Goal: Task Accomplishment & Management: Manage account settings

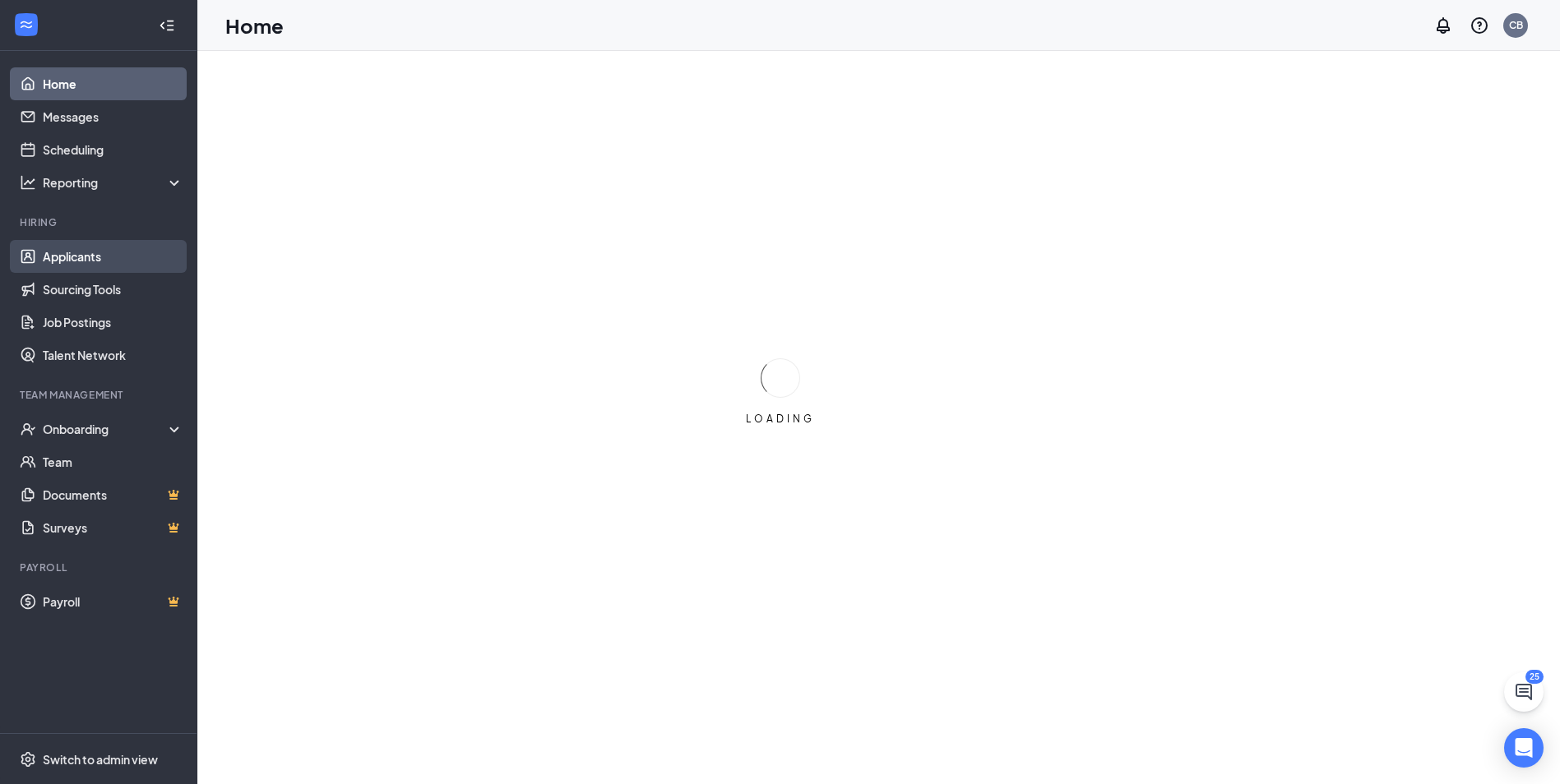
click at [89, 268] on link "Applicants" at bounding box center [112, 256] width 140 height 33
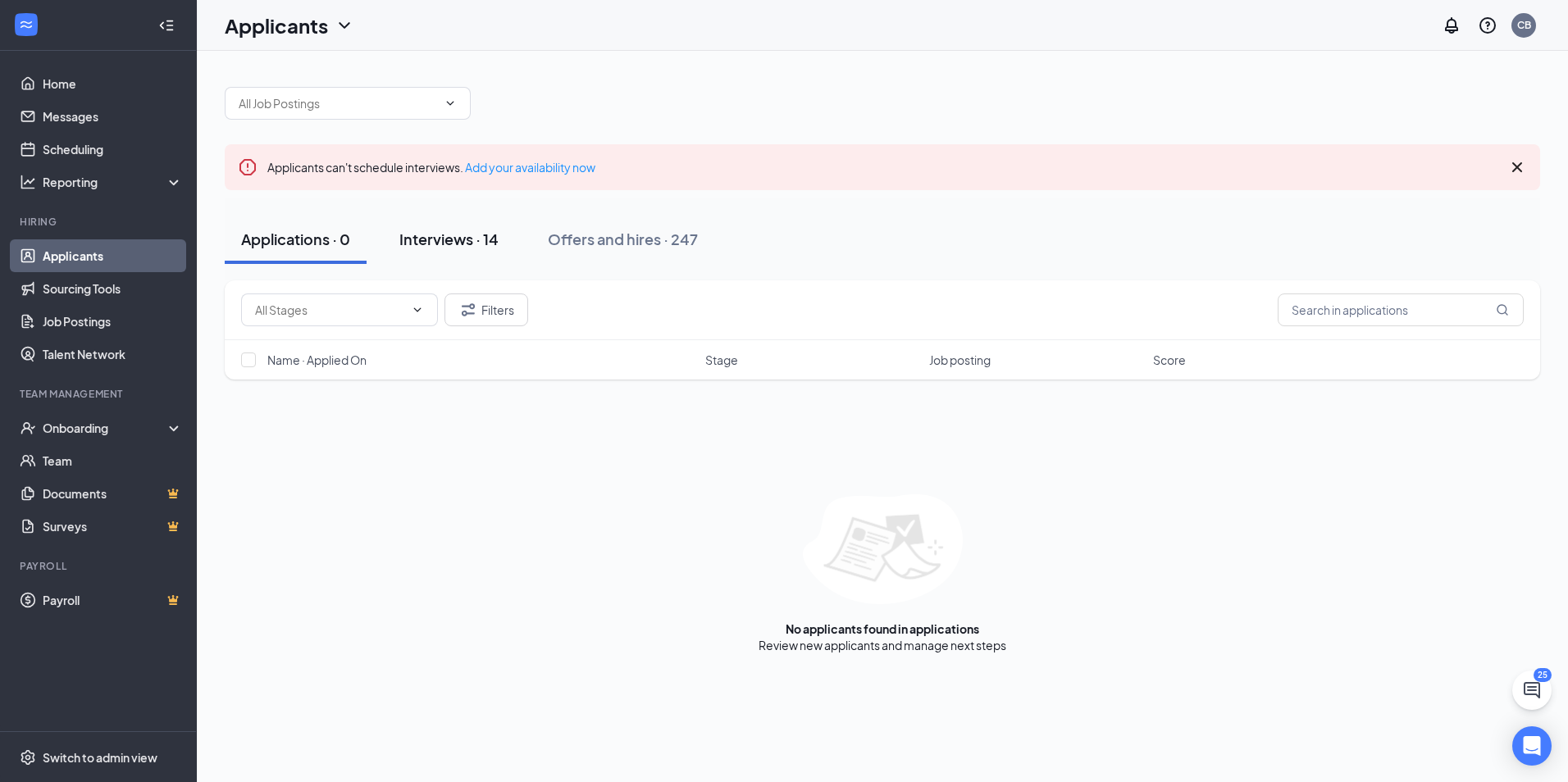
click at [468, 239] on div "Interviews · 14" at bounding box center [448, 239] width 99 height 21
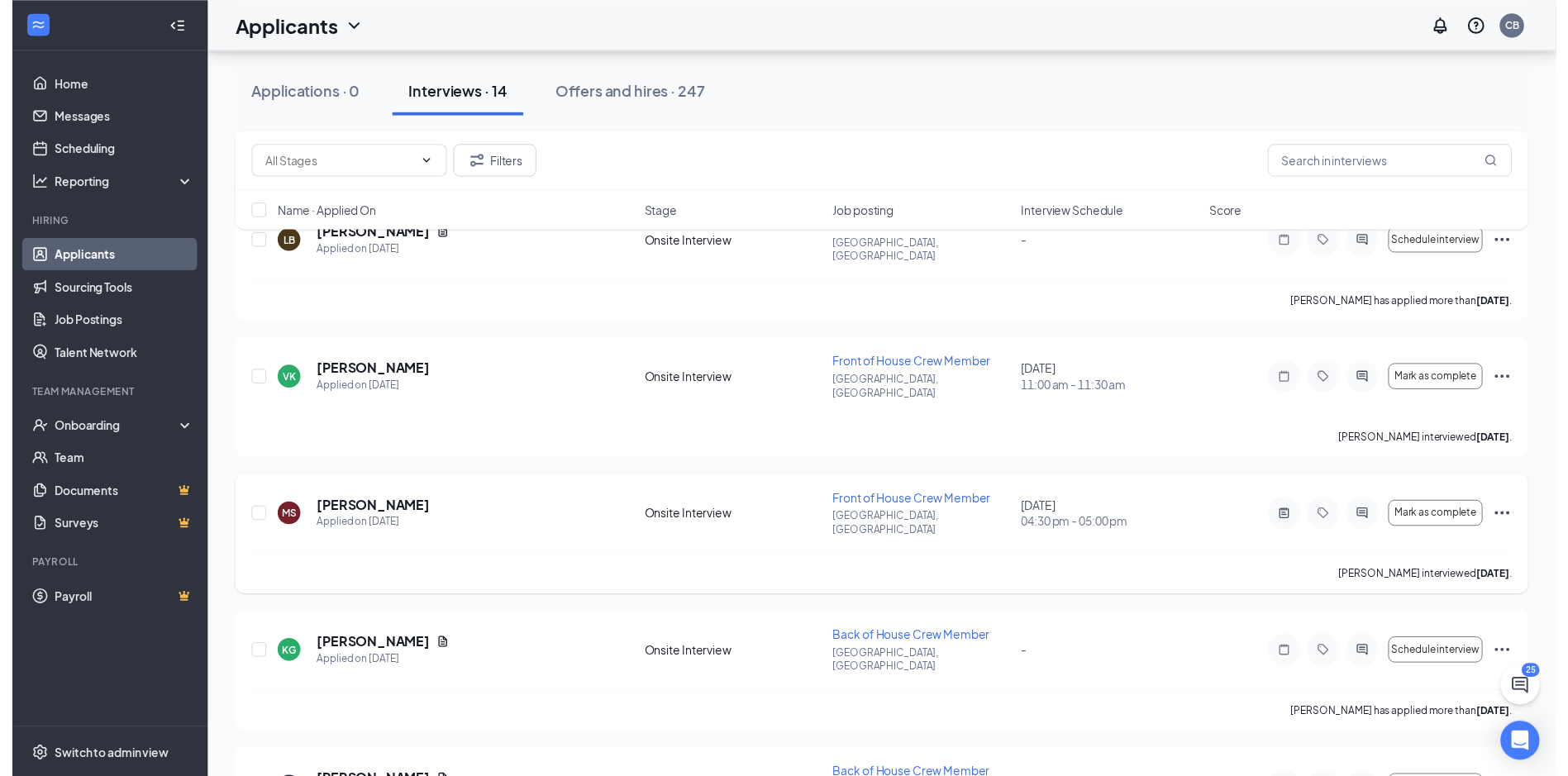
scroll to position [991, 0]
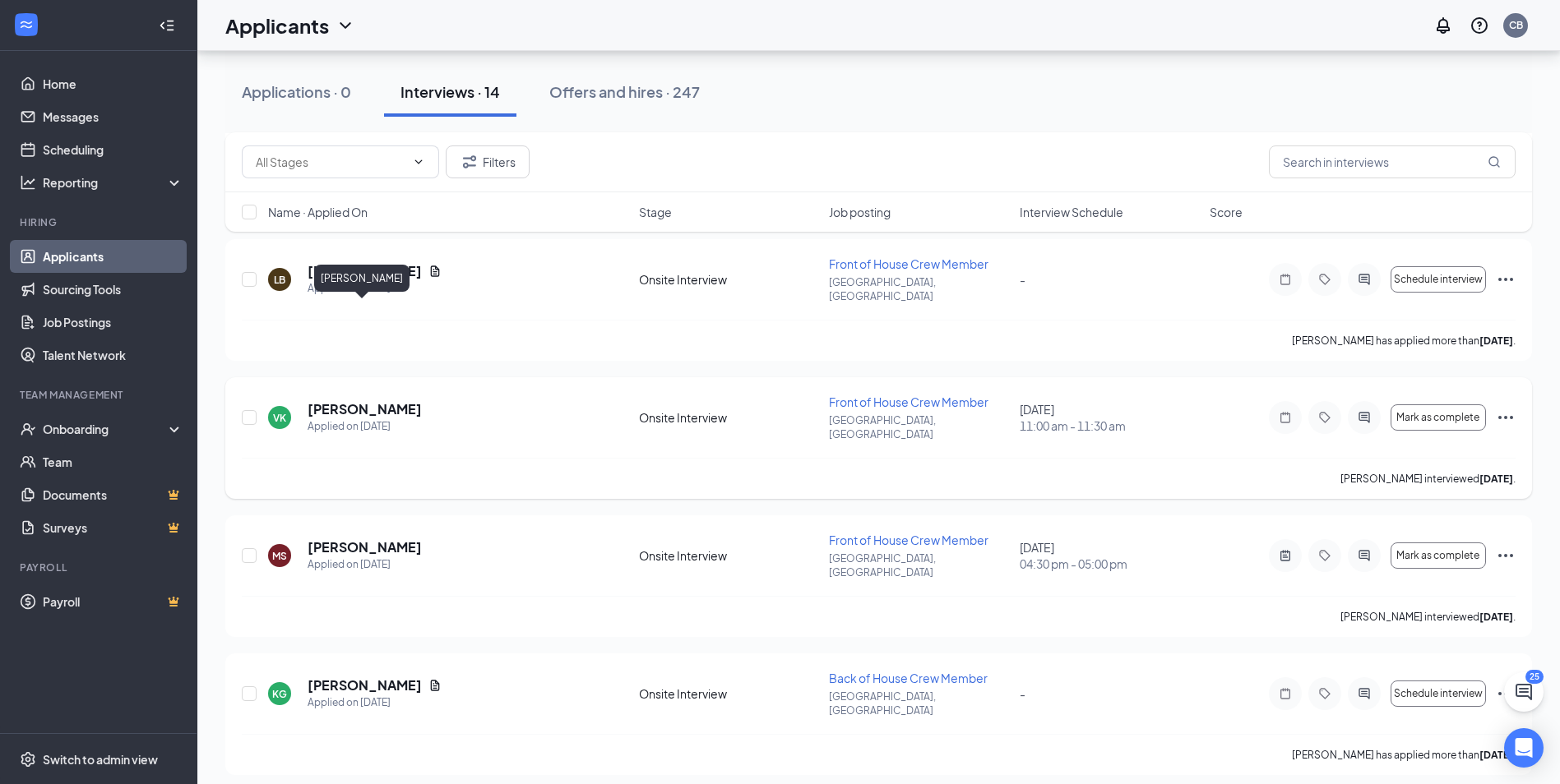
click at [376, 400] on h5 "[PERSON_NAME]" at bounding box center [364, 409] width 114 height 18
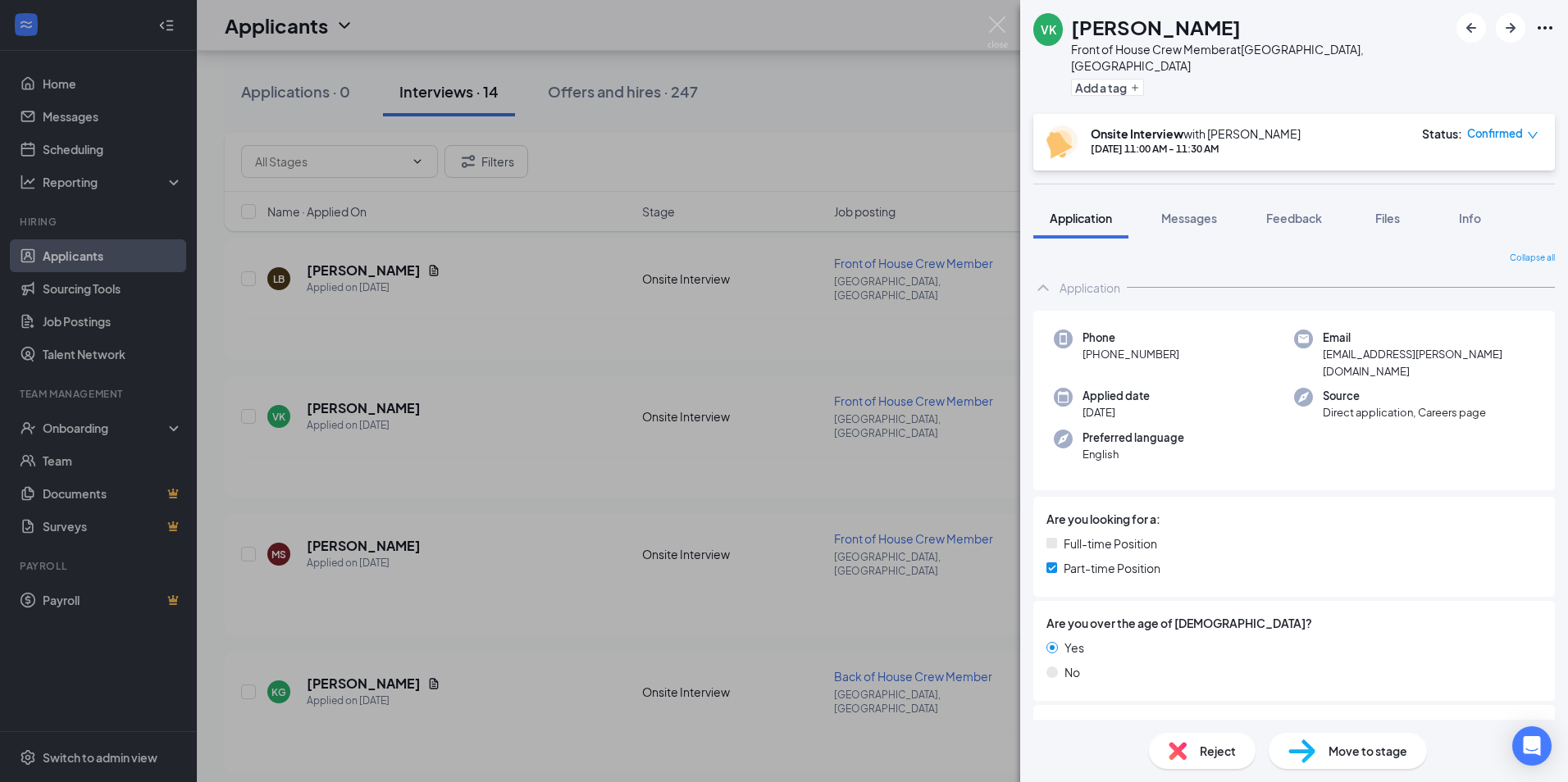
click at [1357, 734] on div "Move to stage" at bounding box center [1348, 751] width 158 height 36
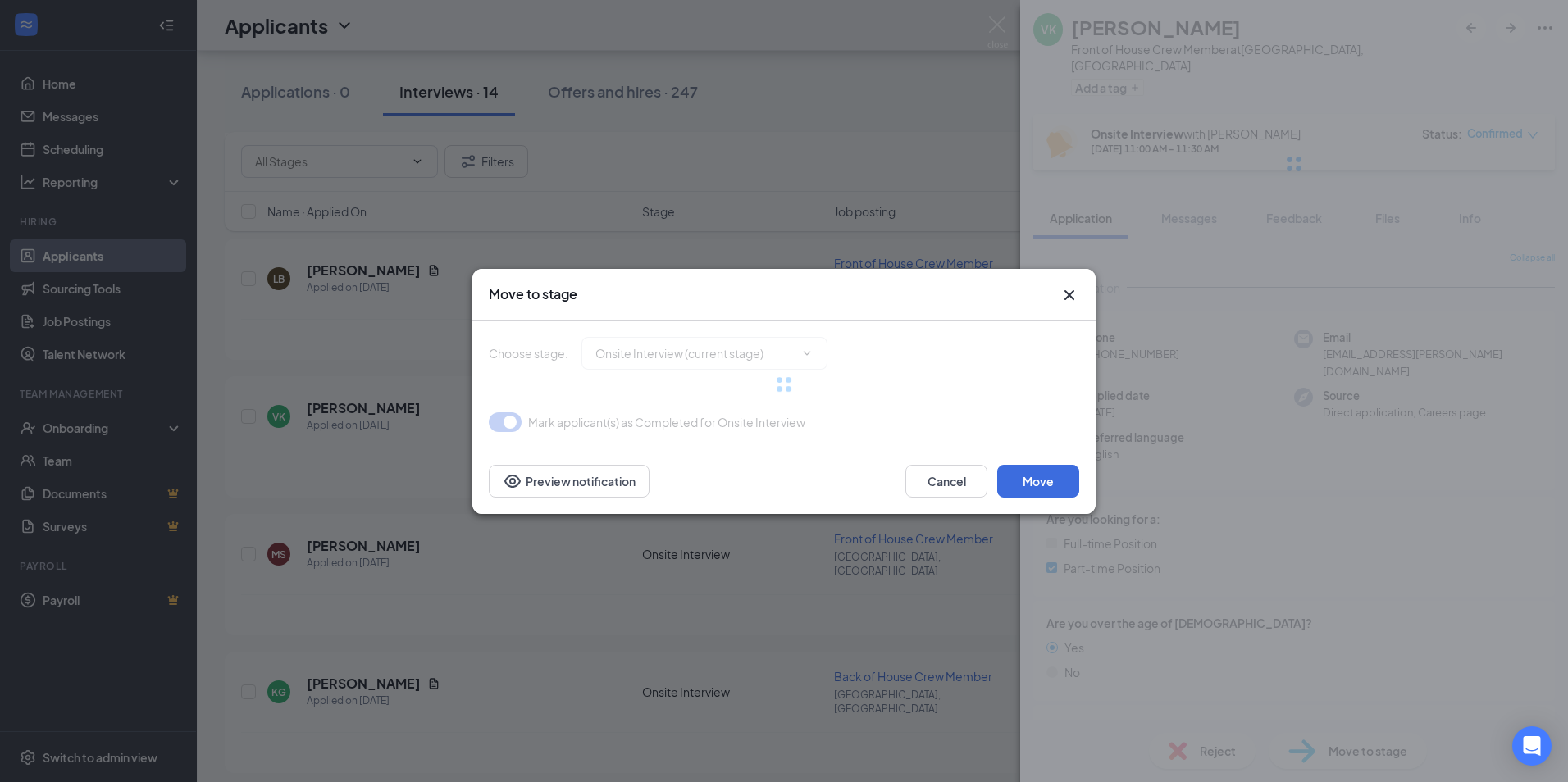
type input "Hiring Complete (final stage)"
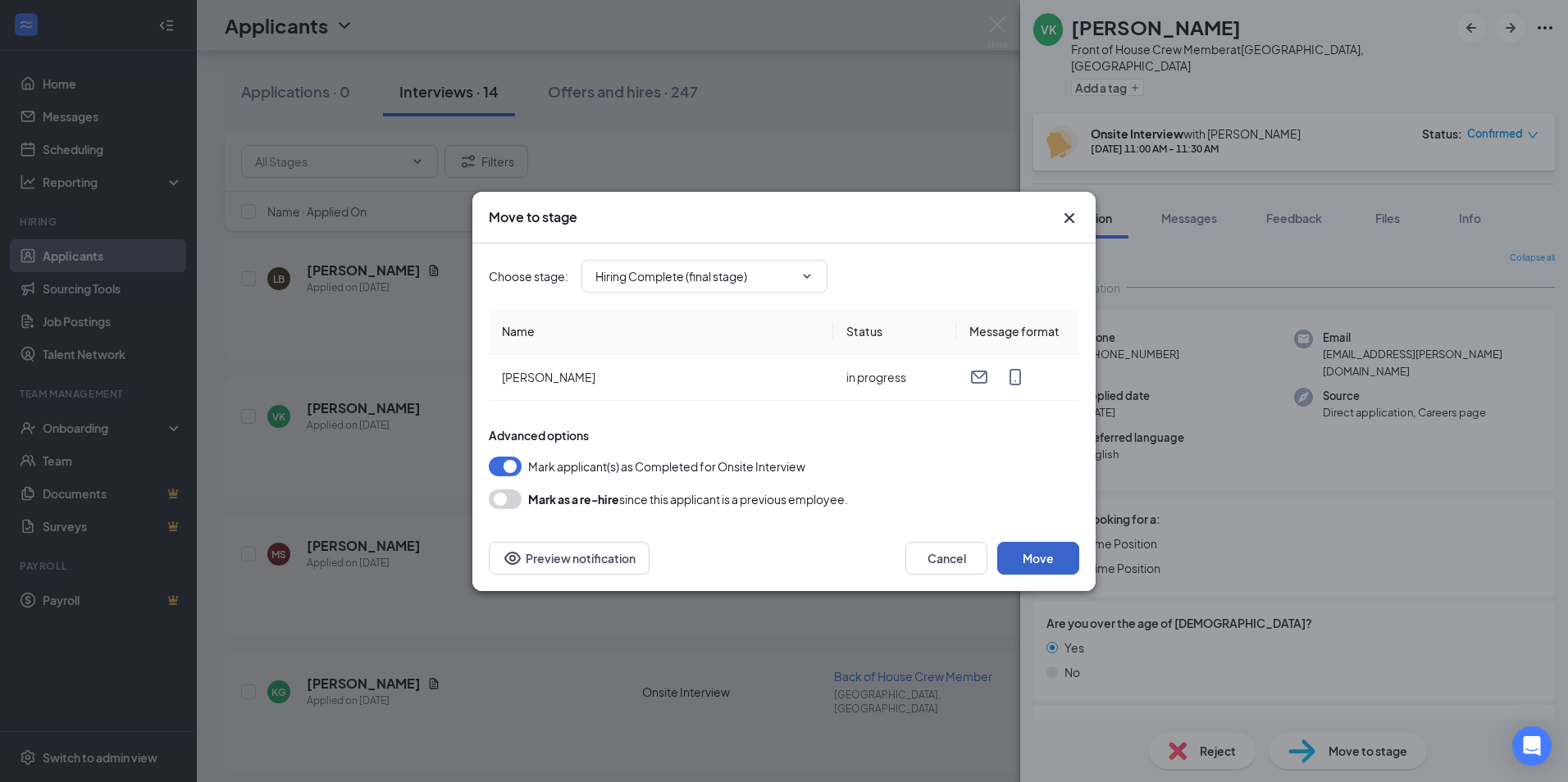
click at [1039, 557] on button "Move" at bounding box center [1038, 559] width 82 height 33
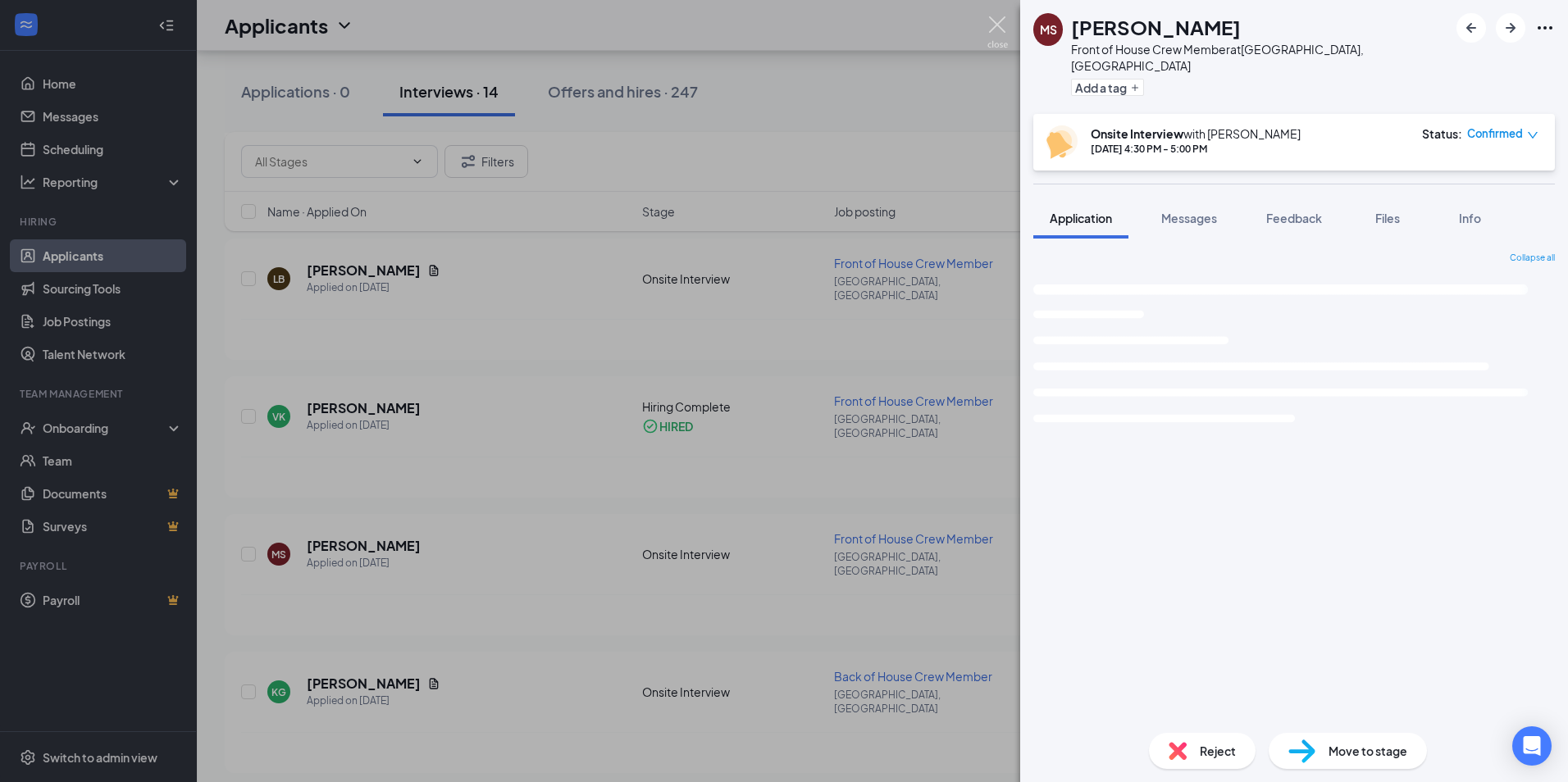
click at [1004, 30] on img at bounding box center [998, 32] width 21 height 32
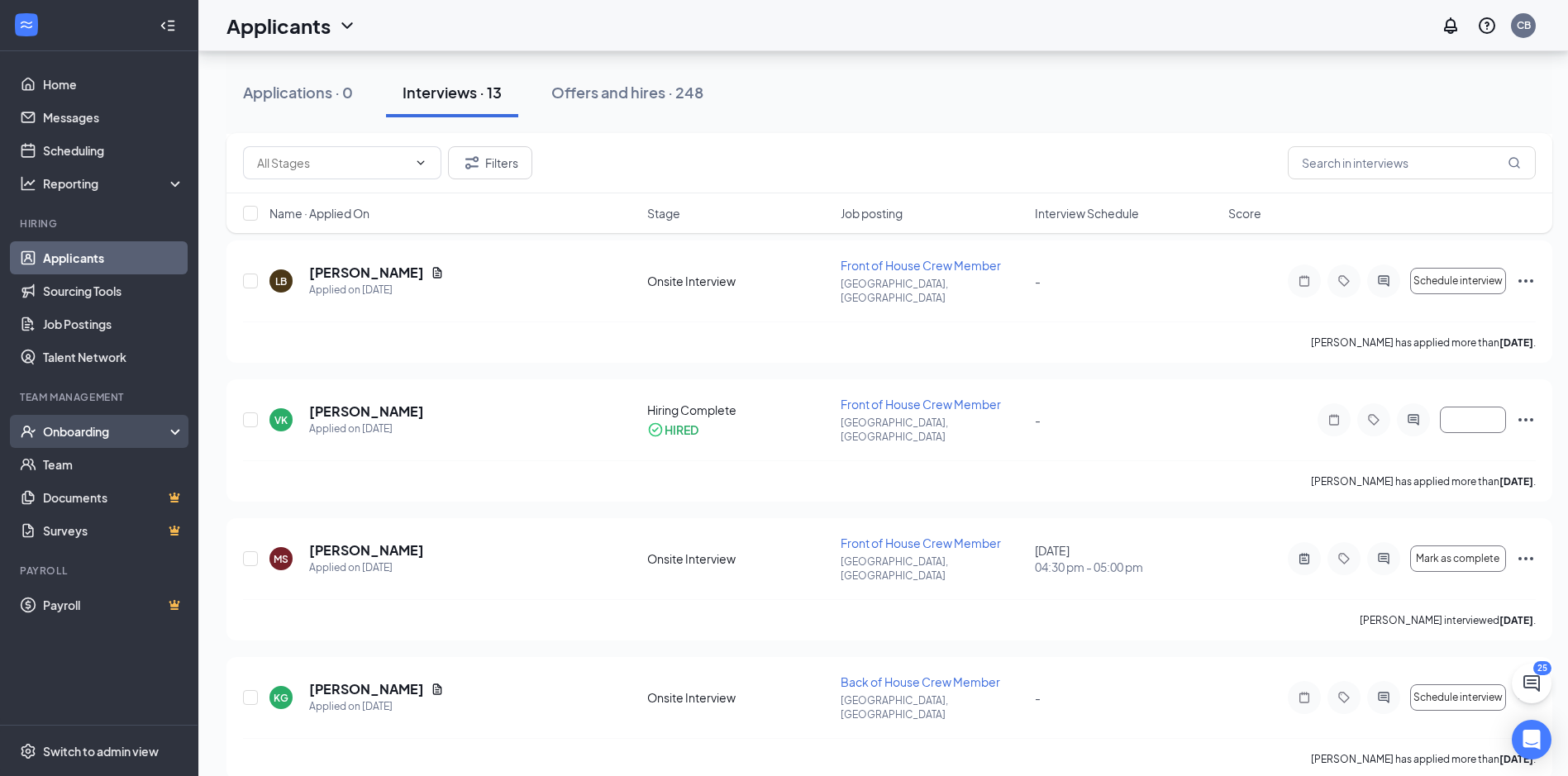
click at [121, 436] on div "Onboarding" at bounding box center [106, 431] width 127 height 17
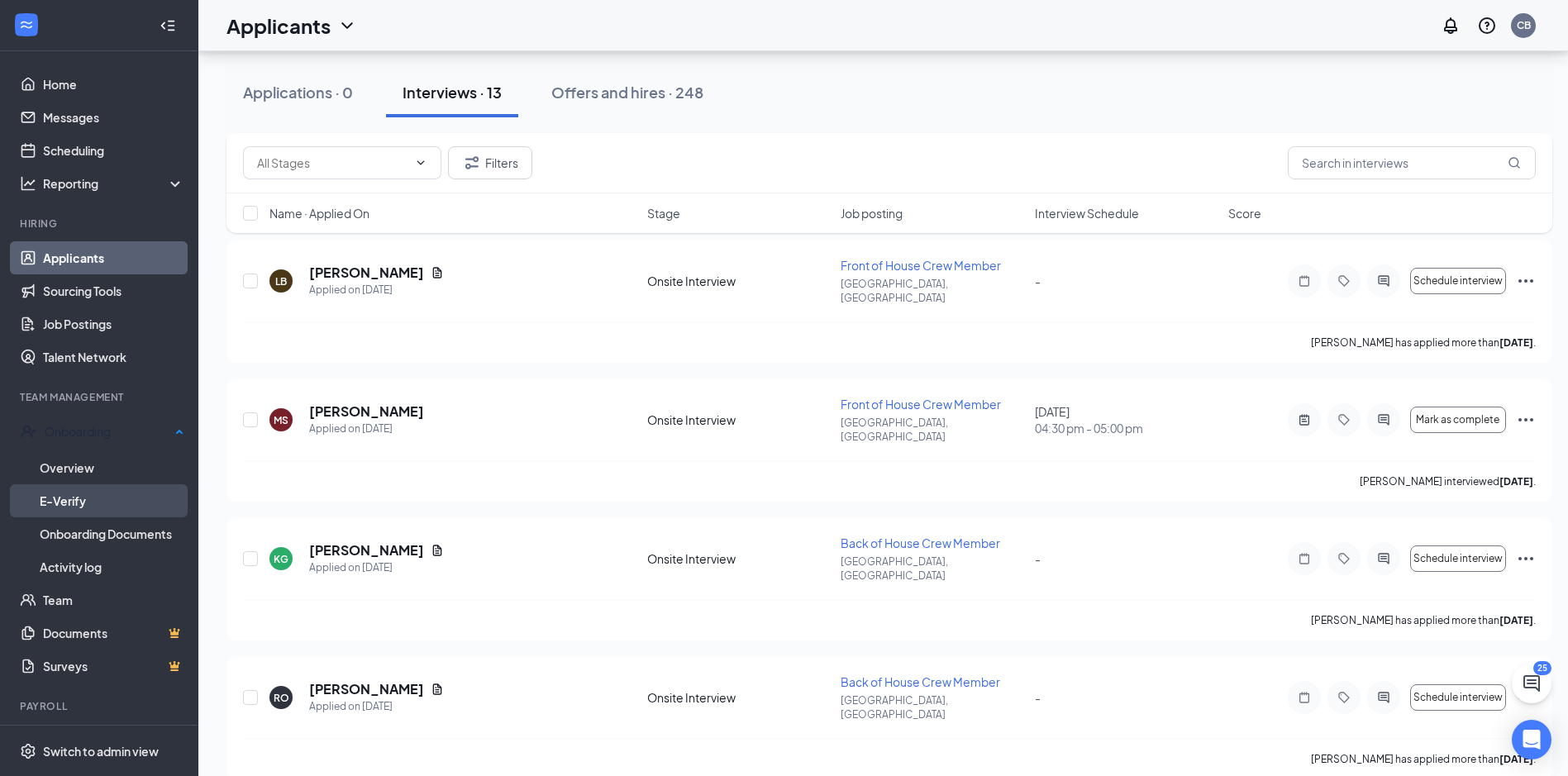
click at [101, 485] on link "E-Verify" at bounding box center [111, 501] width 145 height 33
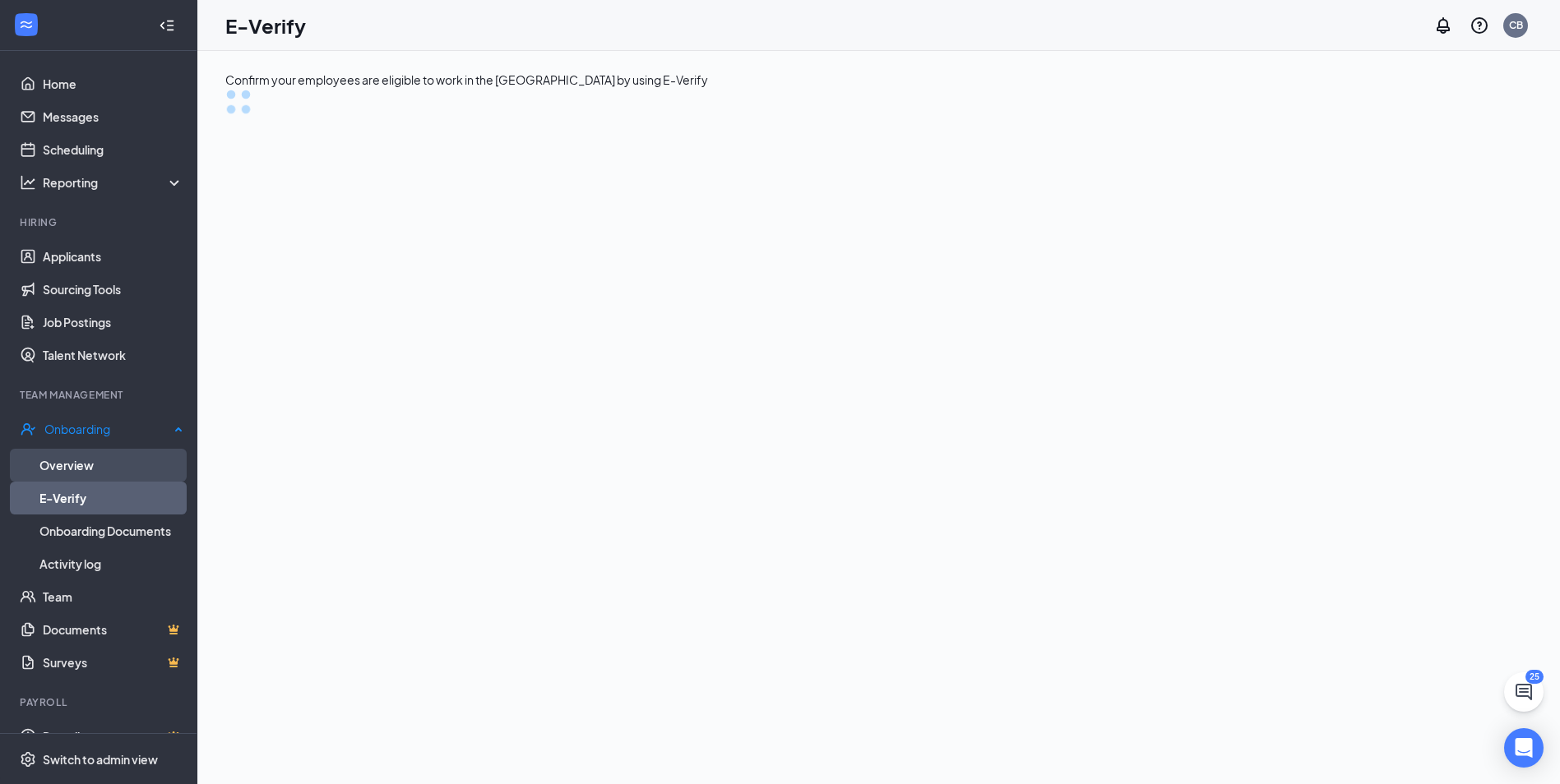
click at [102, 470] on link "Overview" at bounding box center [111, 465] width 144 height 33
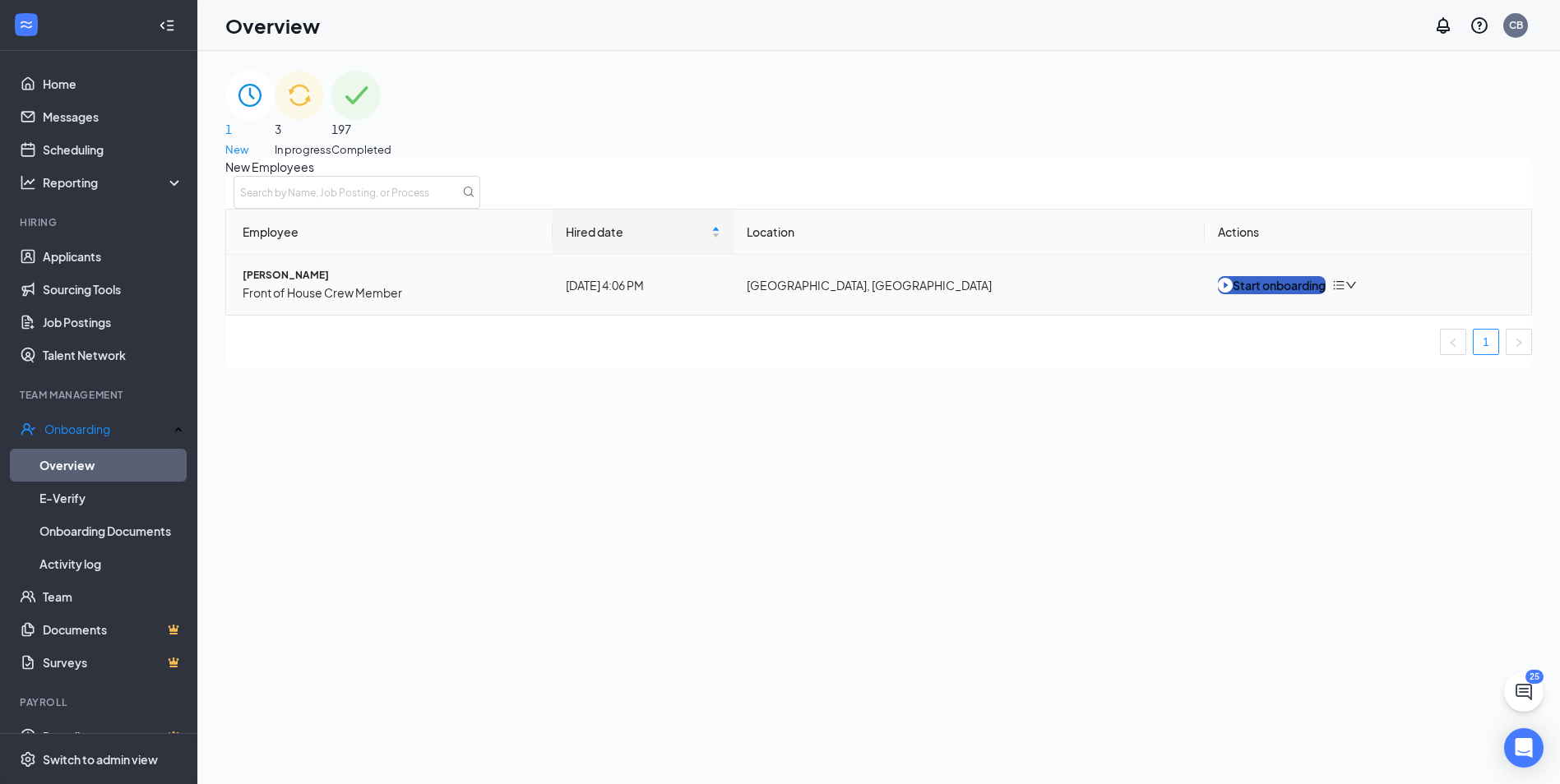
click at [1240, 294] on div "Start onboarding" at bounding box center [1272, 285] width 108 height 18
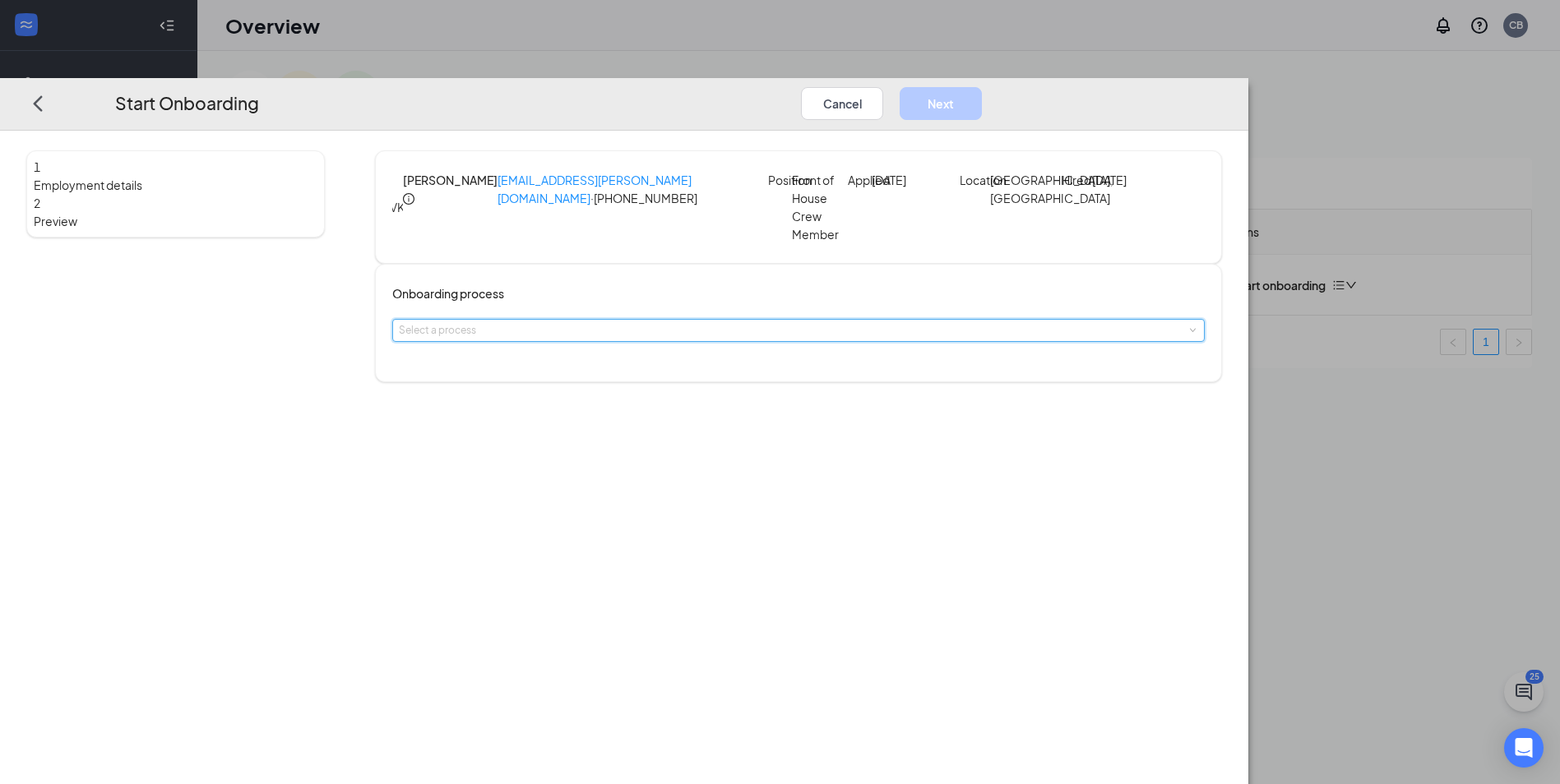
click at [763, 323] on div "Select a process" at bounding box center [798, 330] width 799 height 22
click at [695, 403] on li "[PERSON_NAME] - [GEOGRAPHIC_DATA]" at bounding box center [682, 398] width 269 height 30
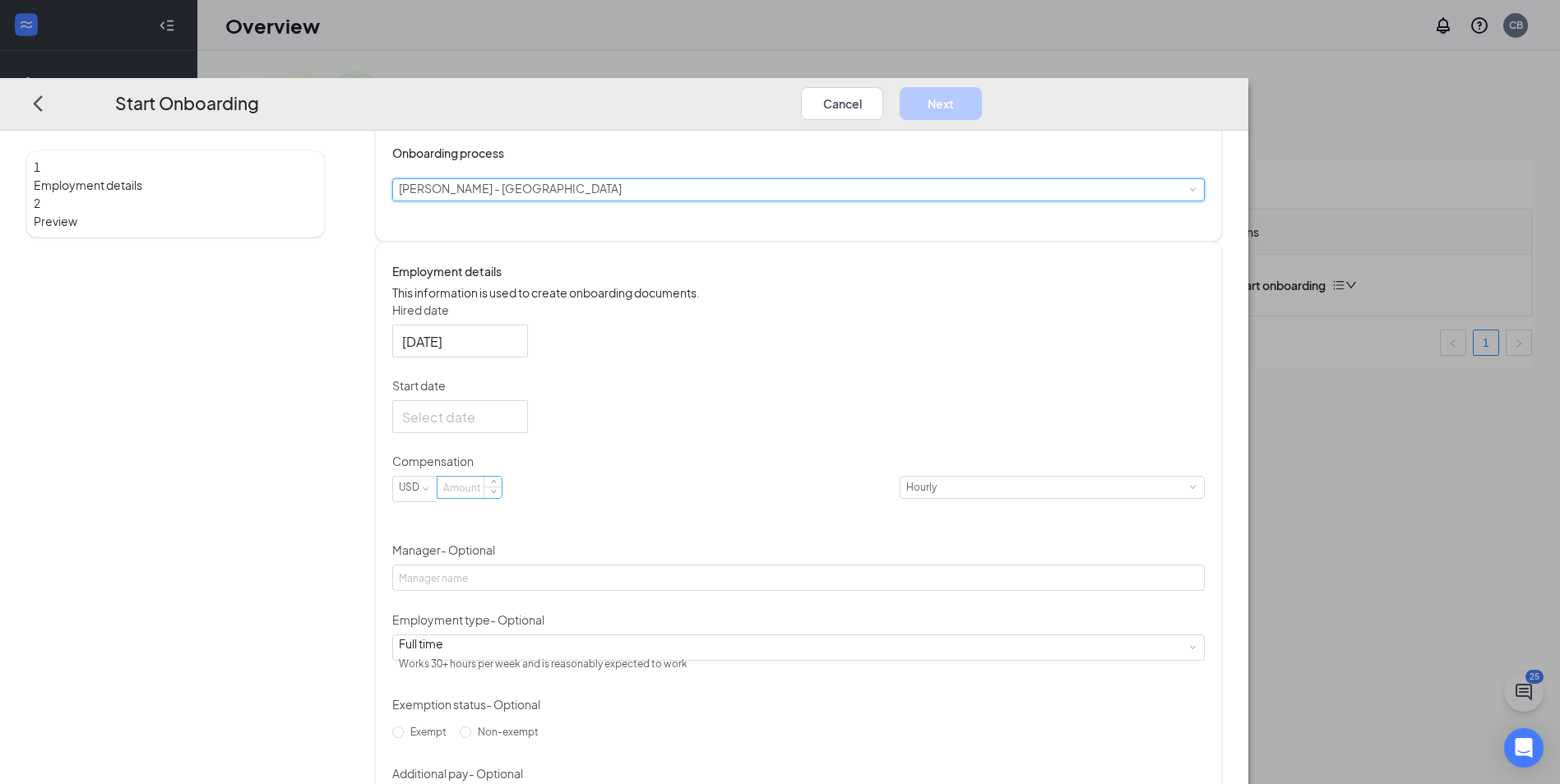
scroll to position [165, 0]
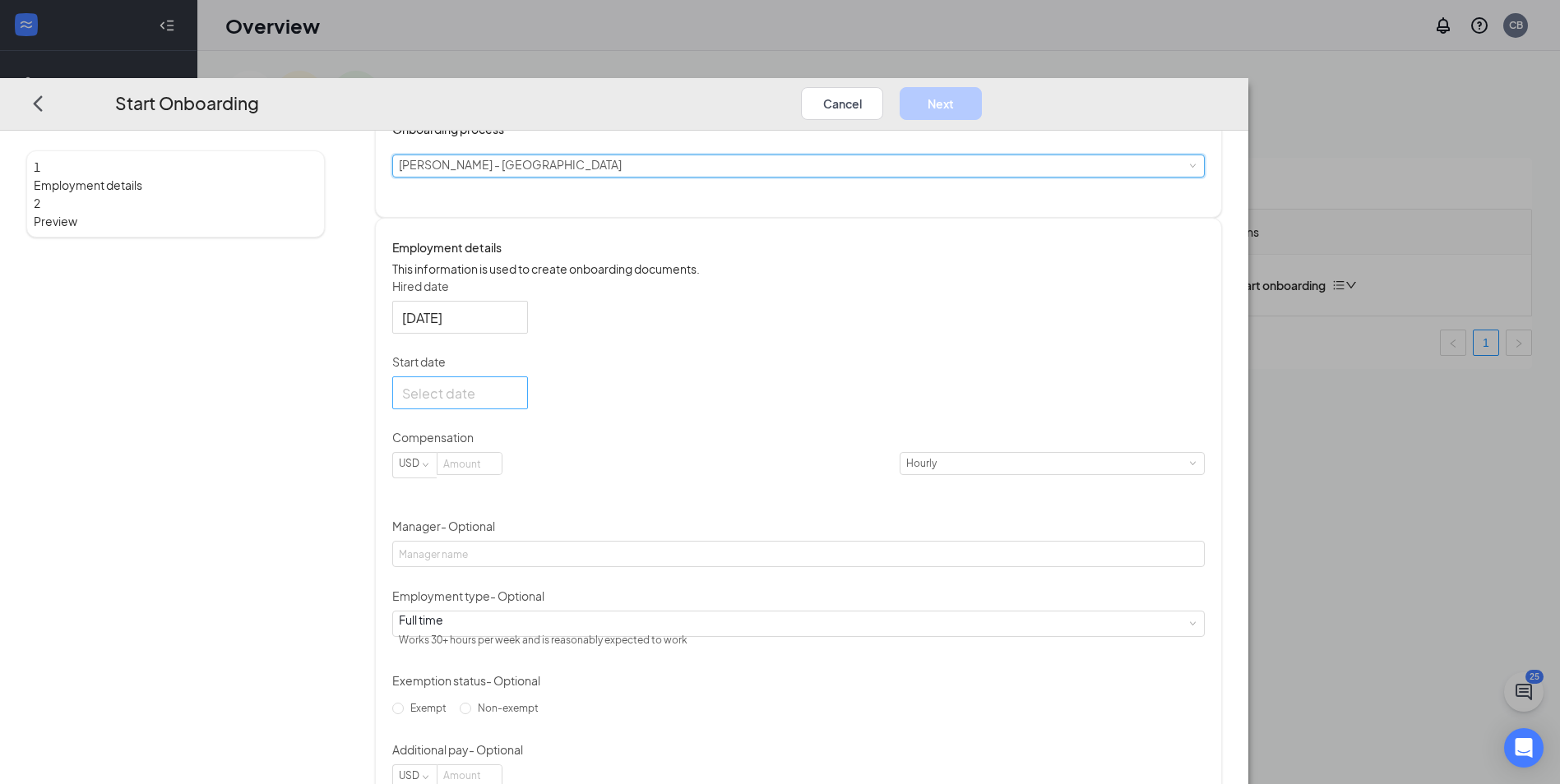
click at [528, 410] on div at bounding box center [460, 394] width 136 height 33
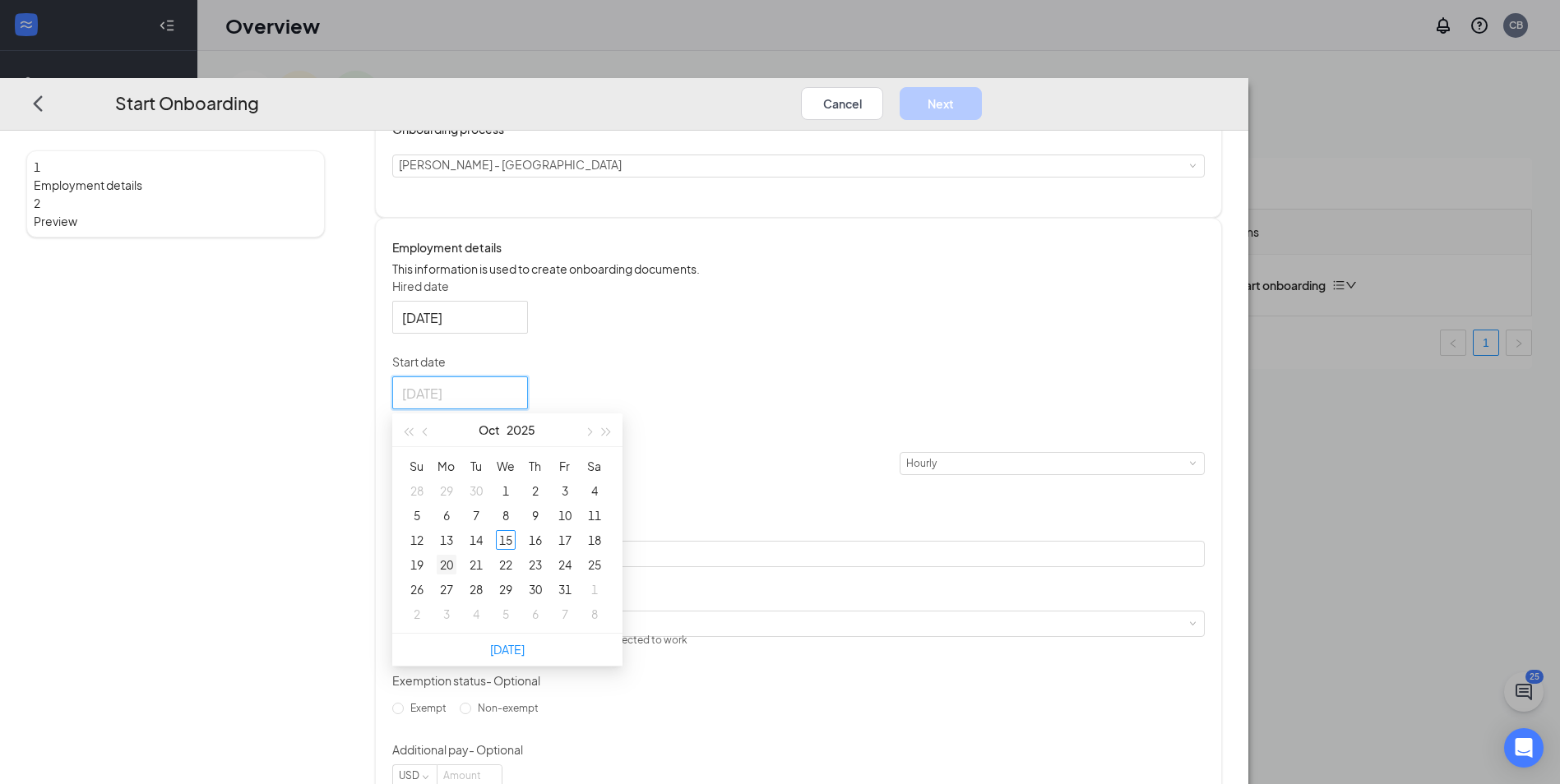
type input "Oct 20, 2025"
click at [457, 575] on div "20" at bounding box center [446, 565] width 20 height 20
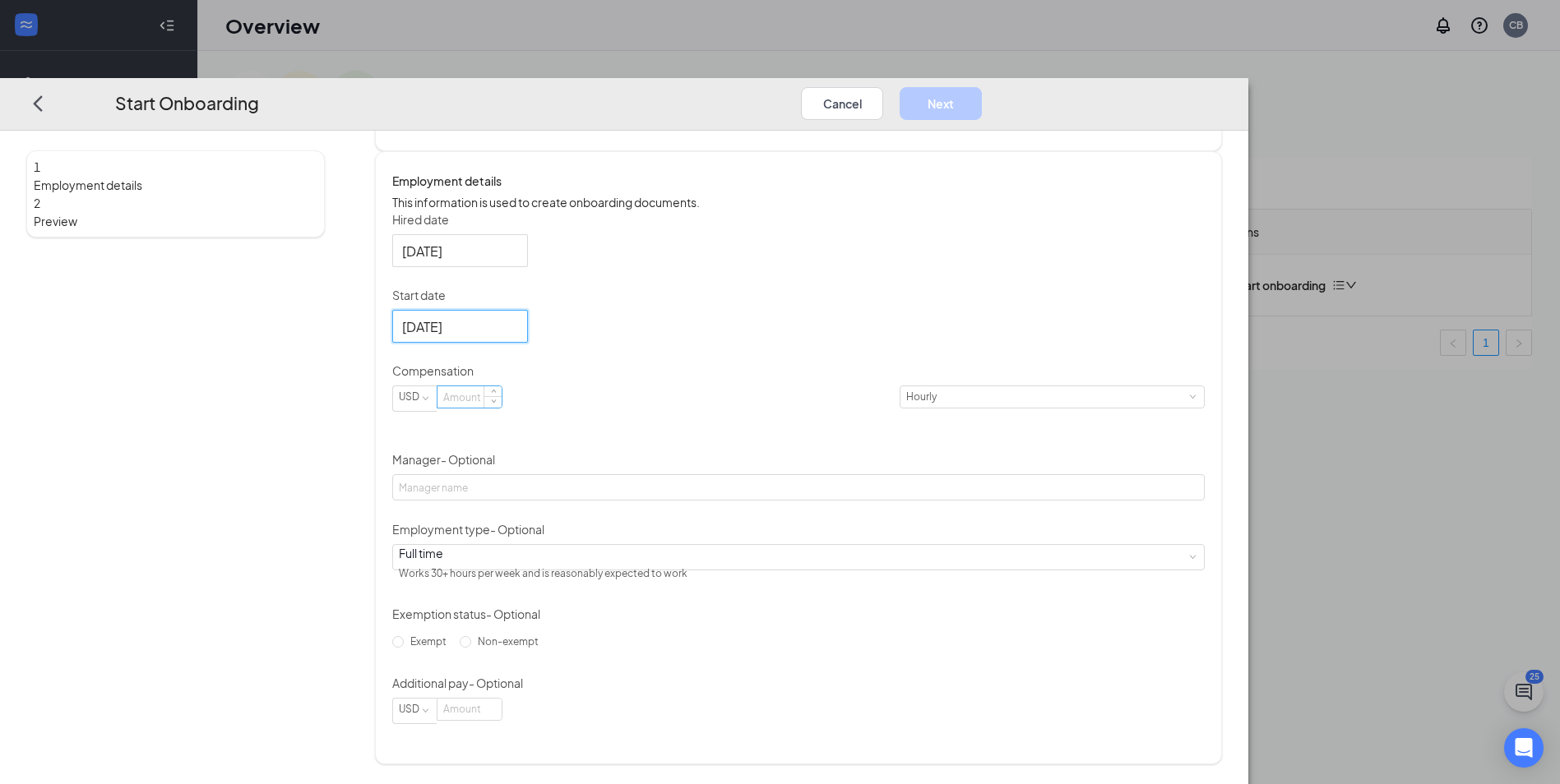
scroll to position [257, 0]
click at [502, 405] on input at bounding box center [470, 397] width 64 height 22
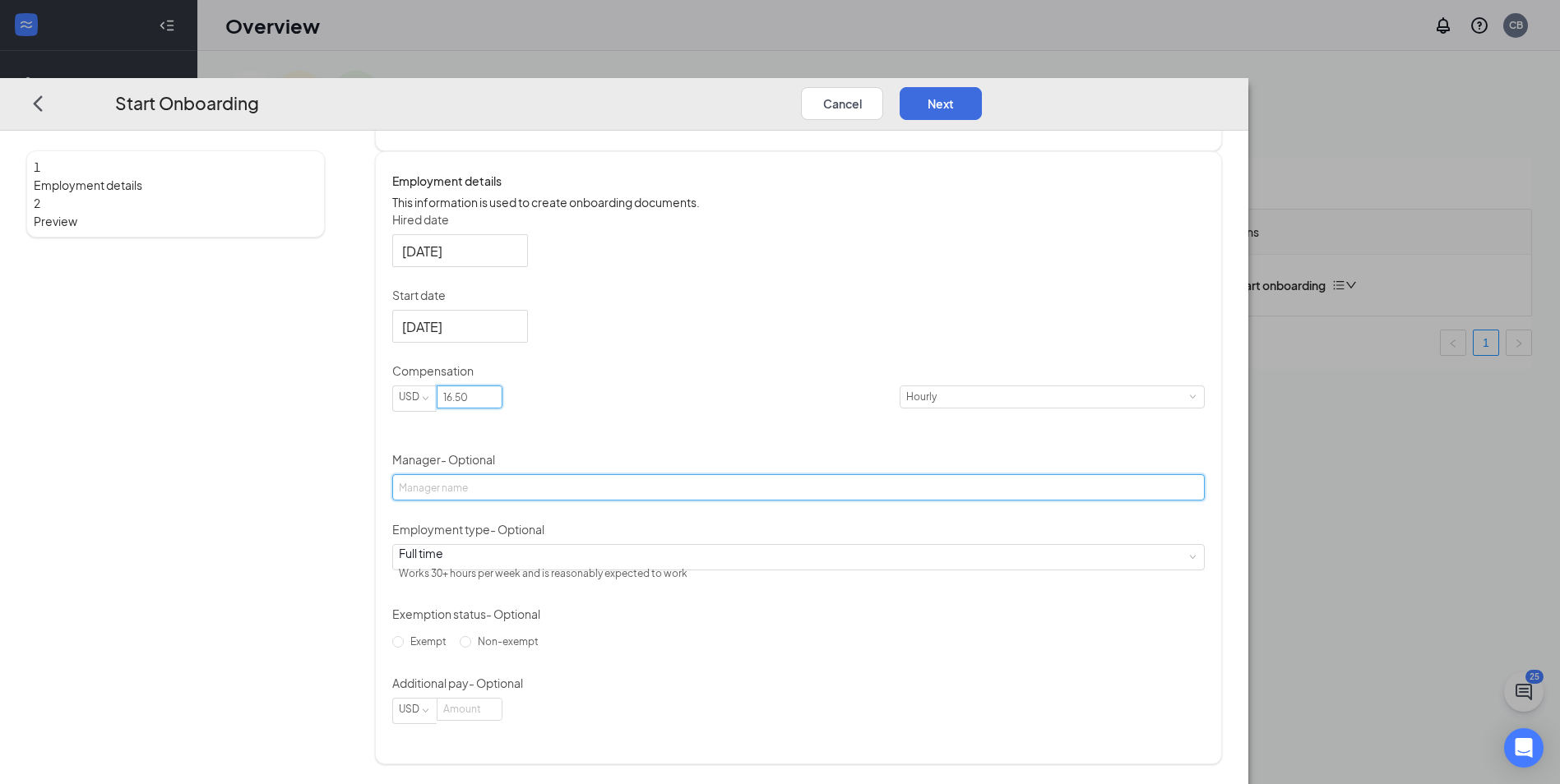
type input "16.5"
click at [662, 493] on input "Manager - Optional" at bounding box center [798, 488] width 812 height 26
type input "[PERSON_NAME]"
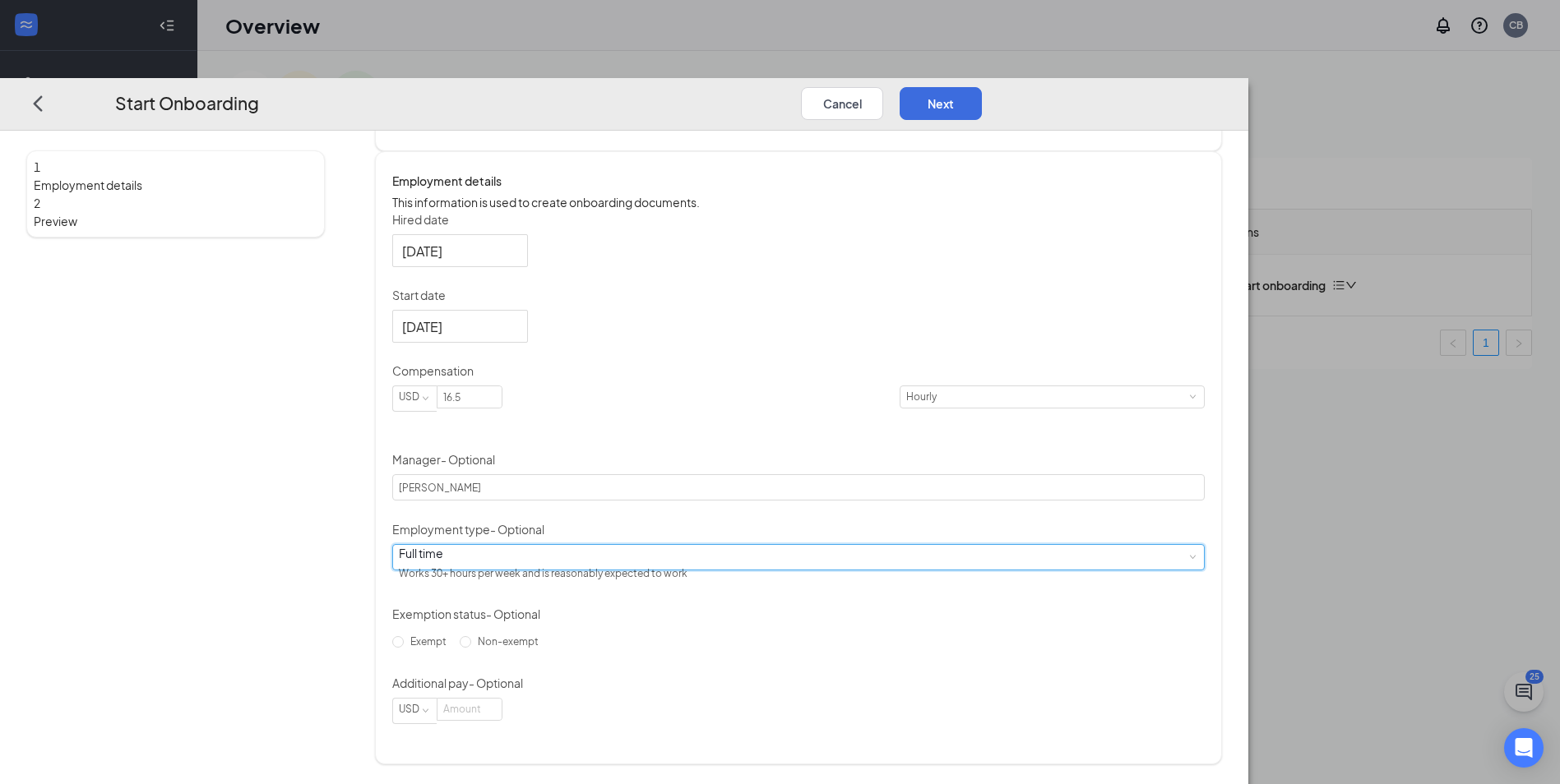
click at [661, 570] on div "Full time Works 30+ hours per week and is reasonably expected to work" at bounding box center [798, 558] width 799 height 24
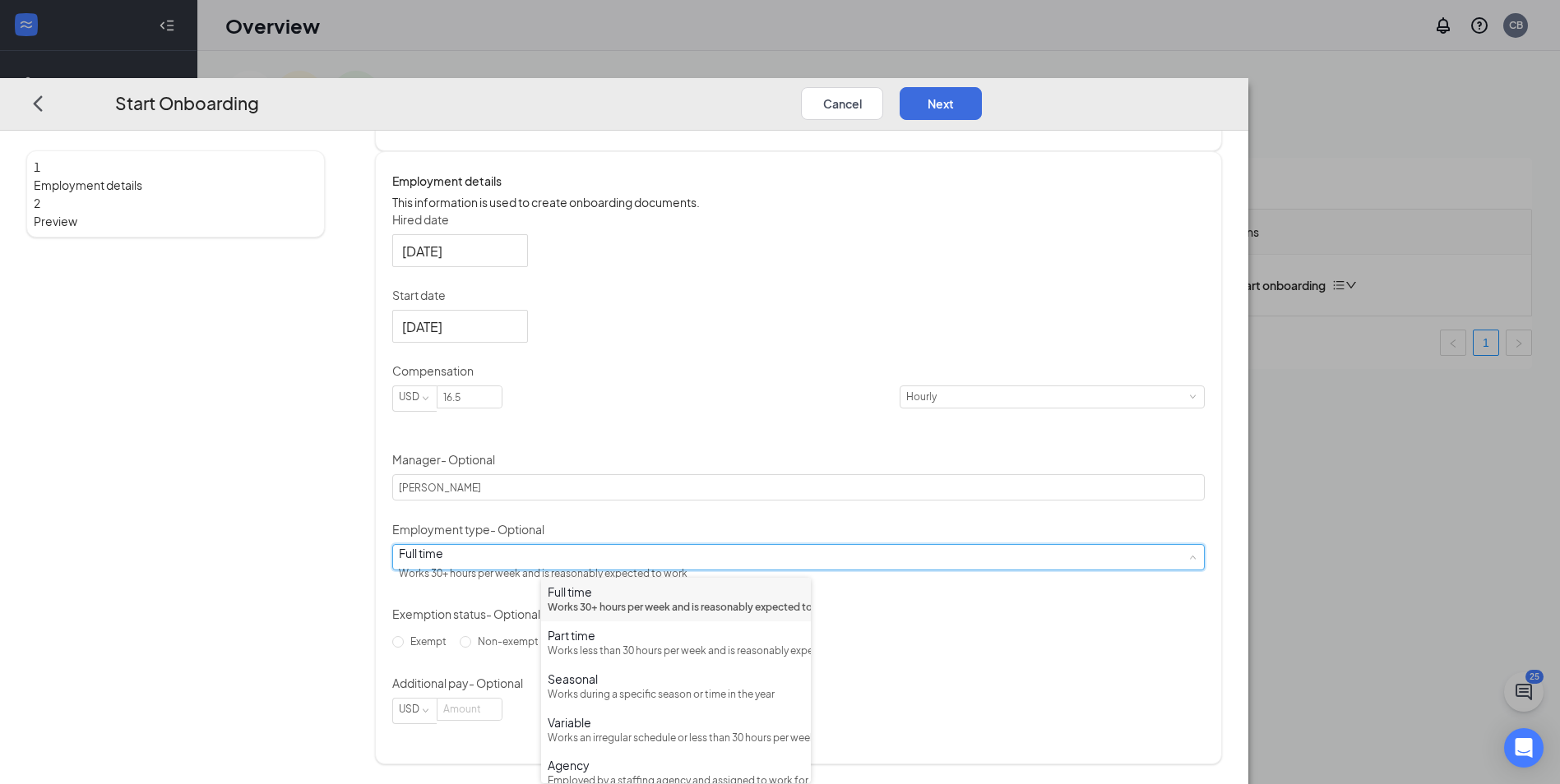
click at [659, 607] on div "Works 30+ hours per week and is reasonably expected to work" at bounding box center [675, 608] width 256 height 16
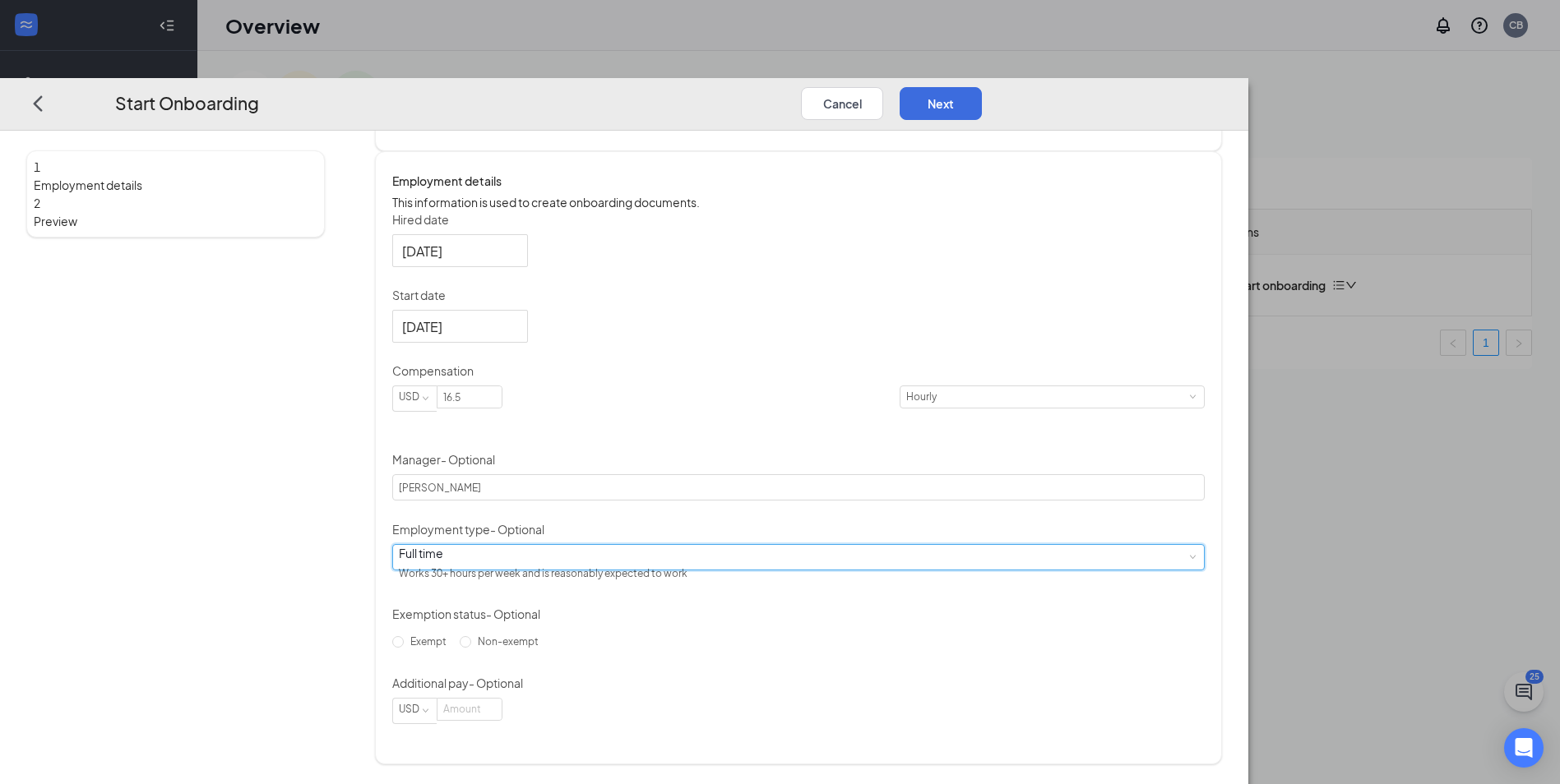
click at [620, 675] on form "Hired date Oct 15, 2025 Start date Oct 20, 2025 Oct 2025 Su Mo Tu We Th Fr Sa 2…" at bounding box center [798, 467] width 812 height 513
click at [546, 655] on label "Non-exempt" at bounding box center [502, 642] width 85 height 26
click at [471, 647] on input "Non-exempt" at bounding box center [465, 641] width 11 height 11
radio input "true"
click at [981, 87] on button "Next" at bounding box center [940, 104] width 82 height 33
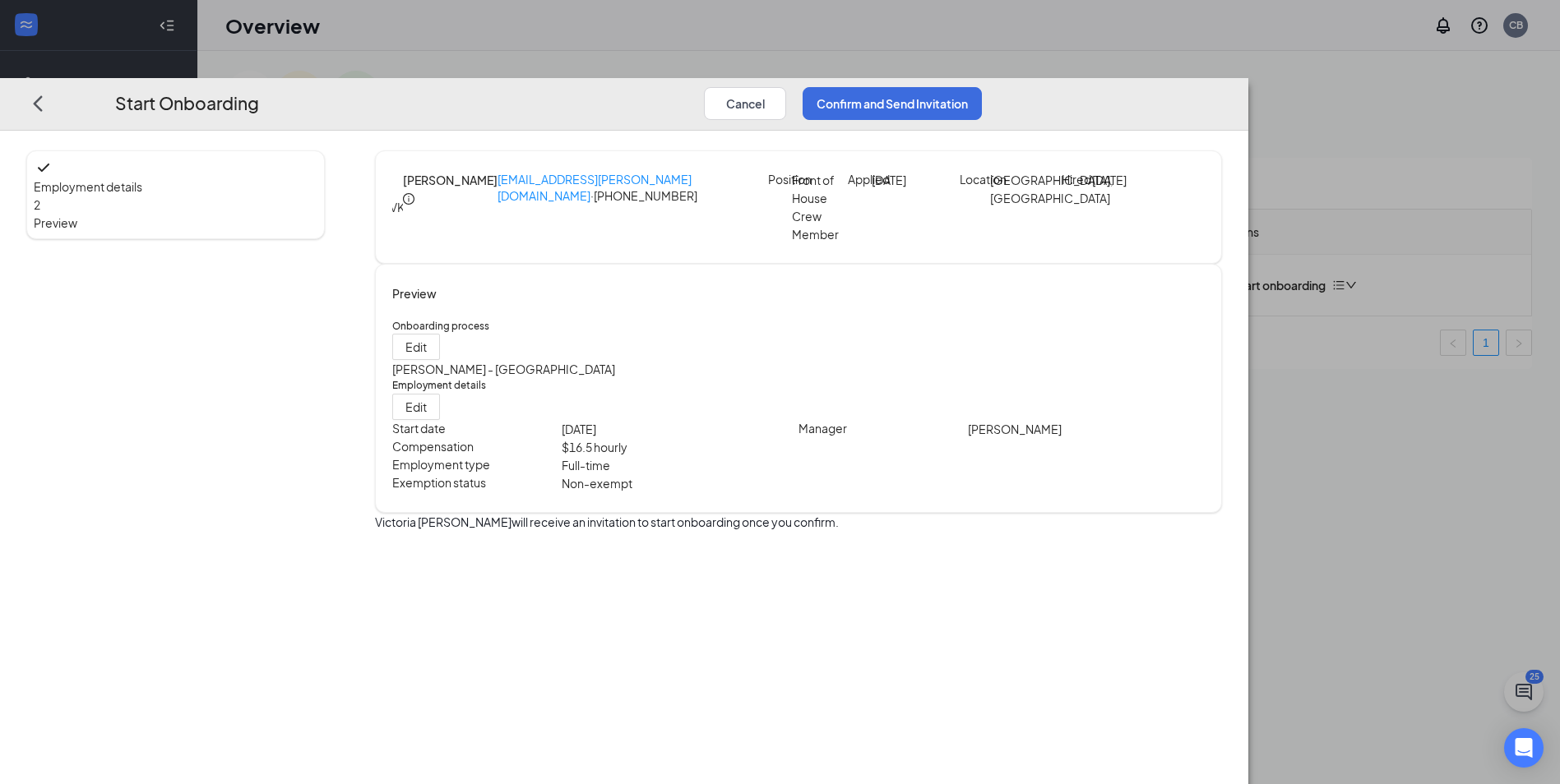
scroll to position [0, 0]
click at [981, 87] on button "Confirm and Send Invitation" at bounding box center [892, 104] width 180 height 33
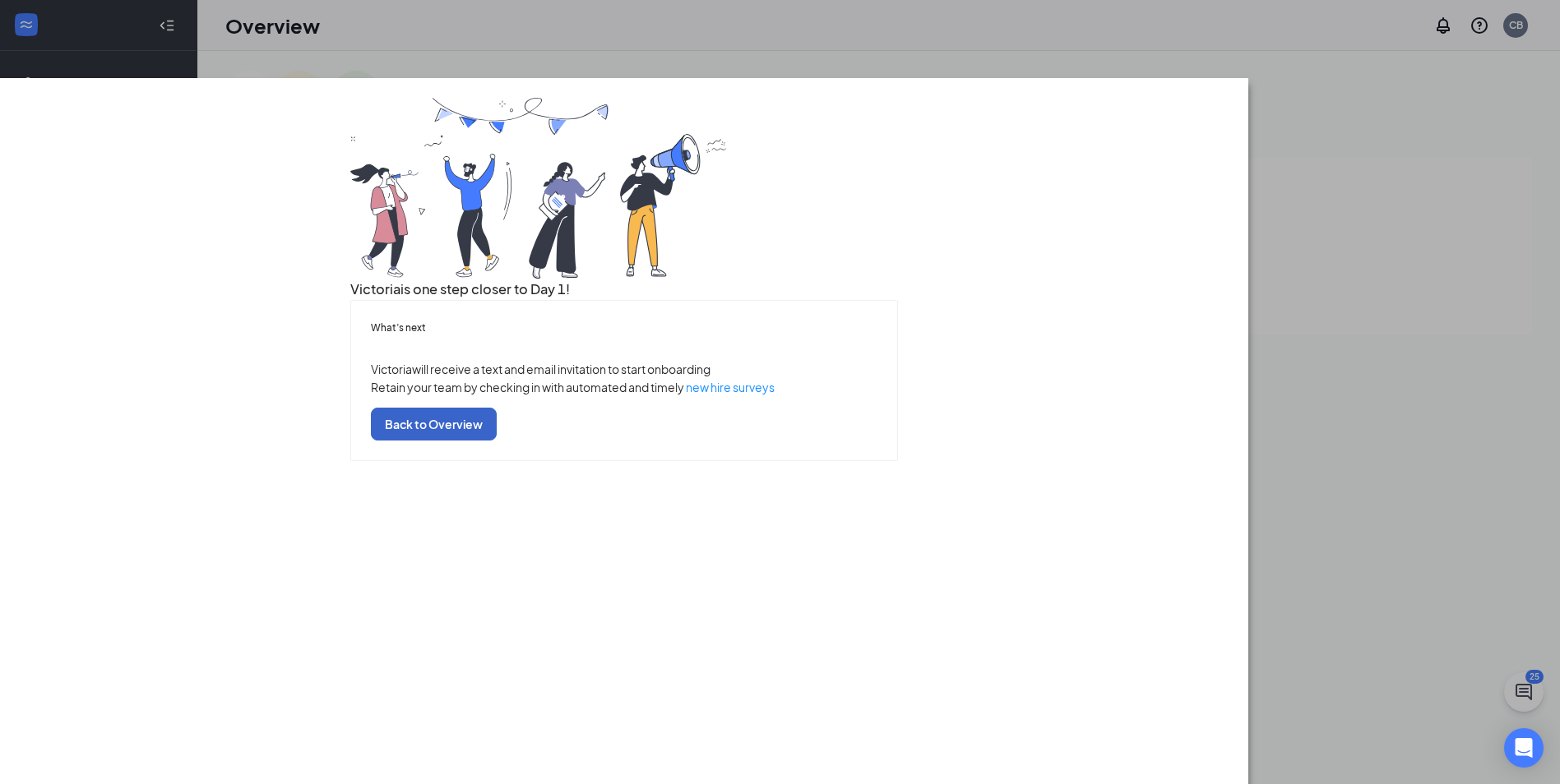
click at [497, 441] on button "Back to Overview" at bounding box center [433, 424] width 125 height 33
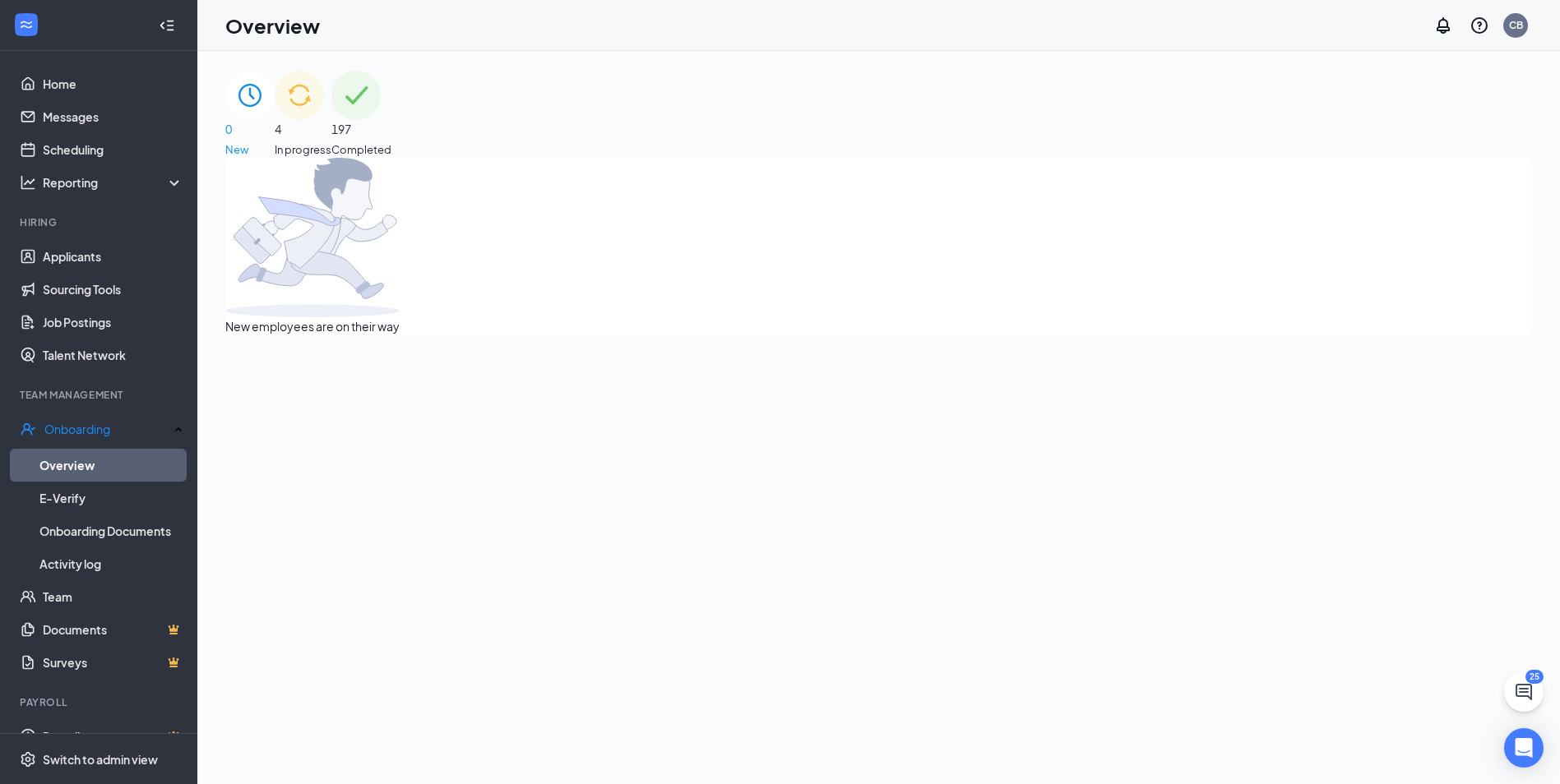
click at [331, 120] on span "4" at bounding box center [302, 129] width 57 height 18
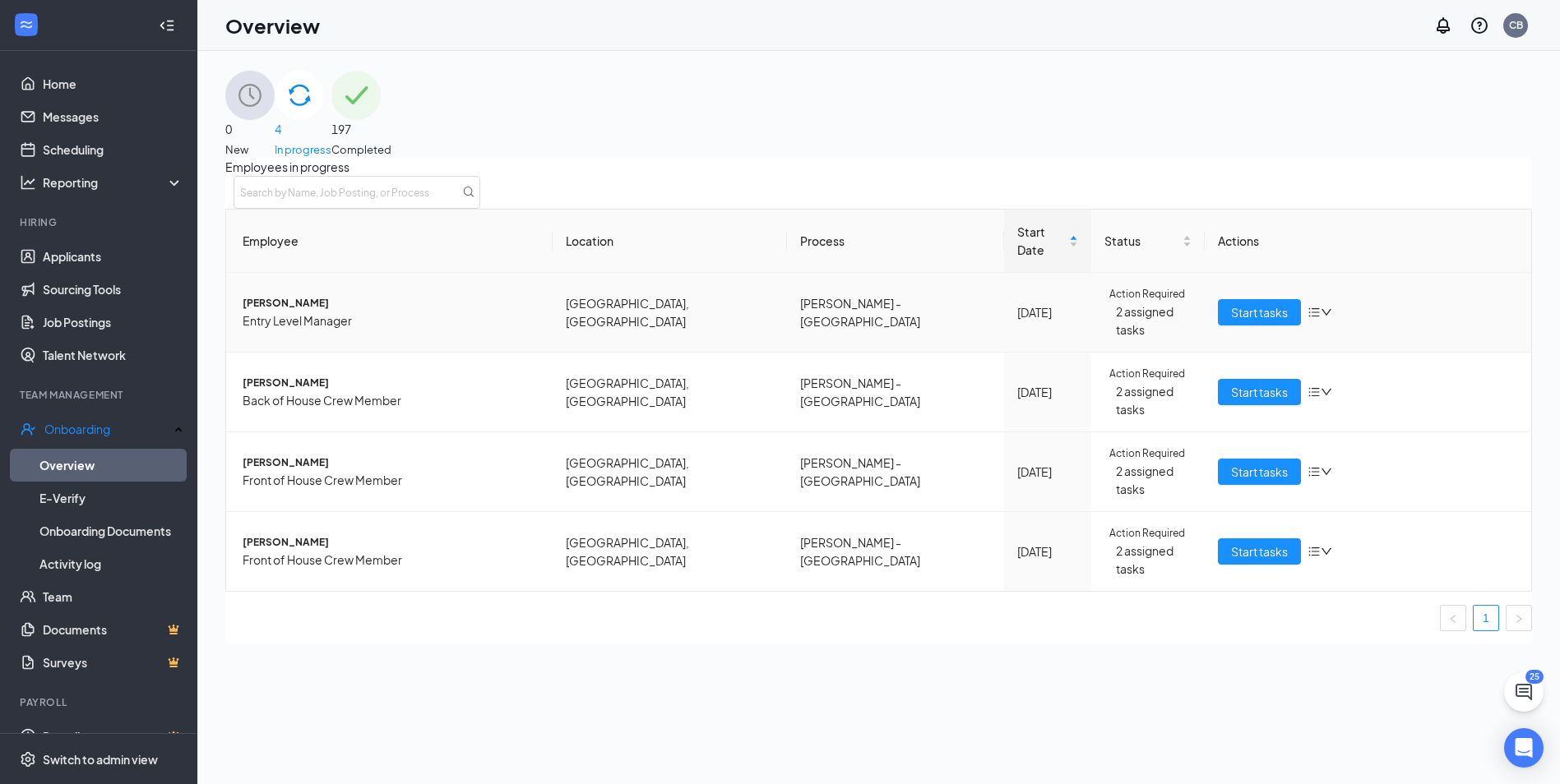
click at [385, 312] on span "Entry Level Manager" at bounding box center [390, 321] width 297 height 18
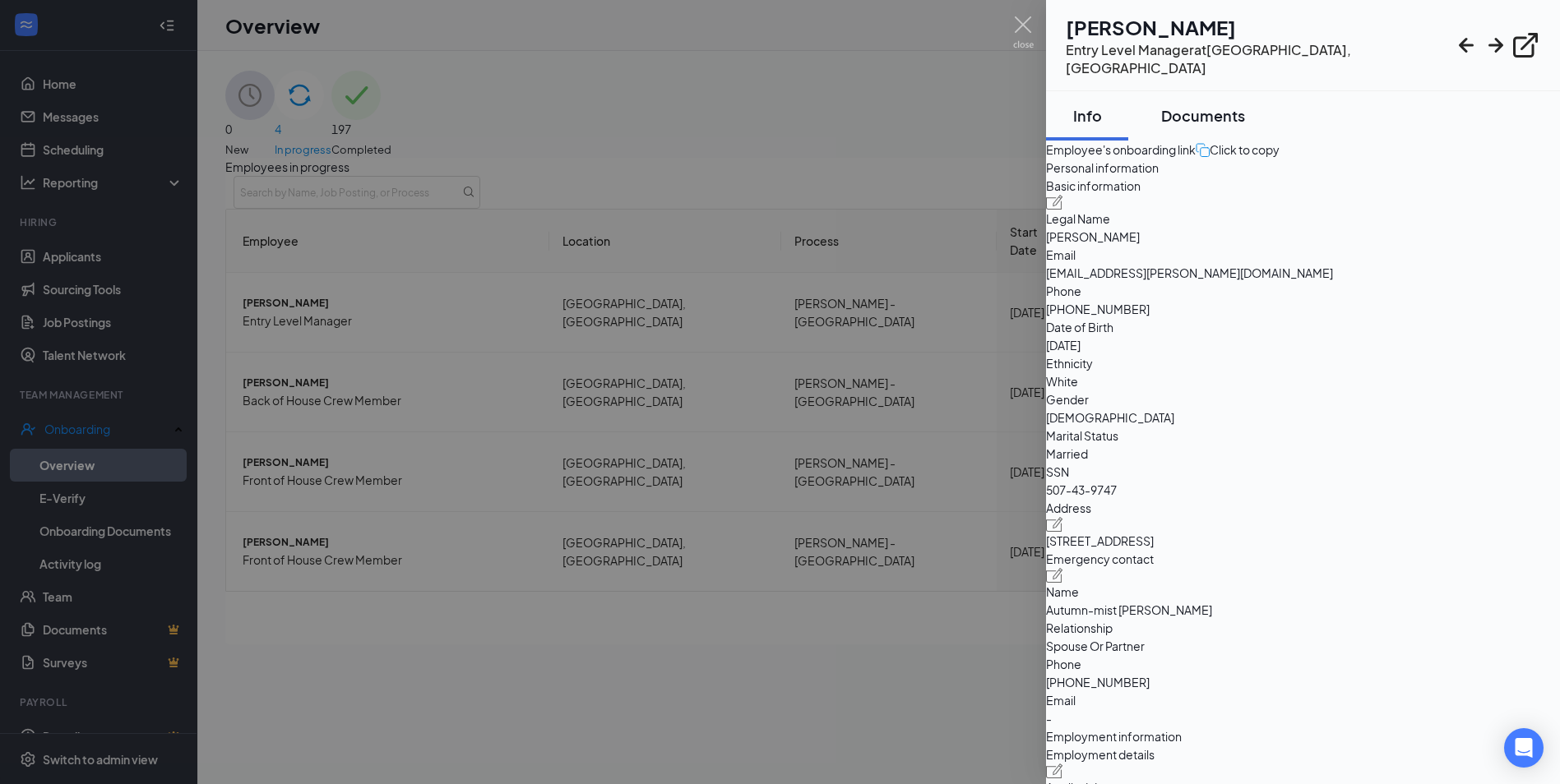
click at [1217, 116] on button "Documents" at bounding box center [1203, 116] width 117 height 50
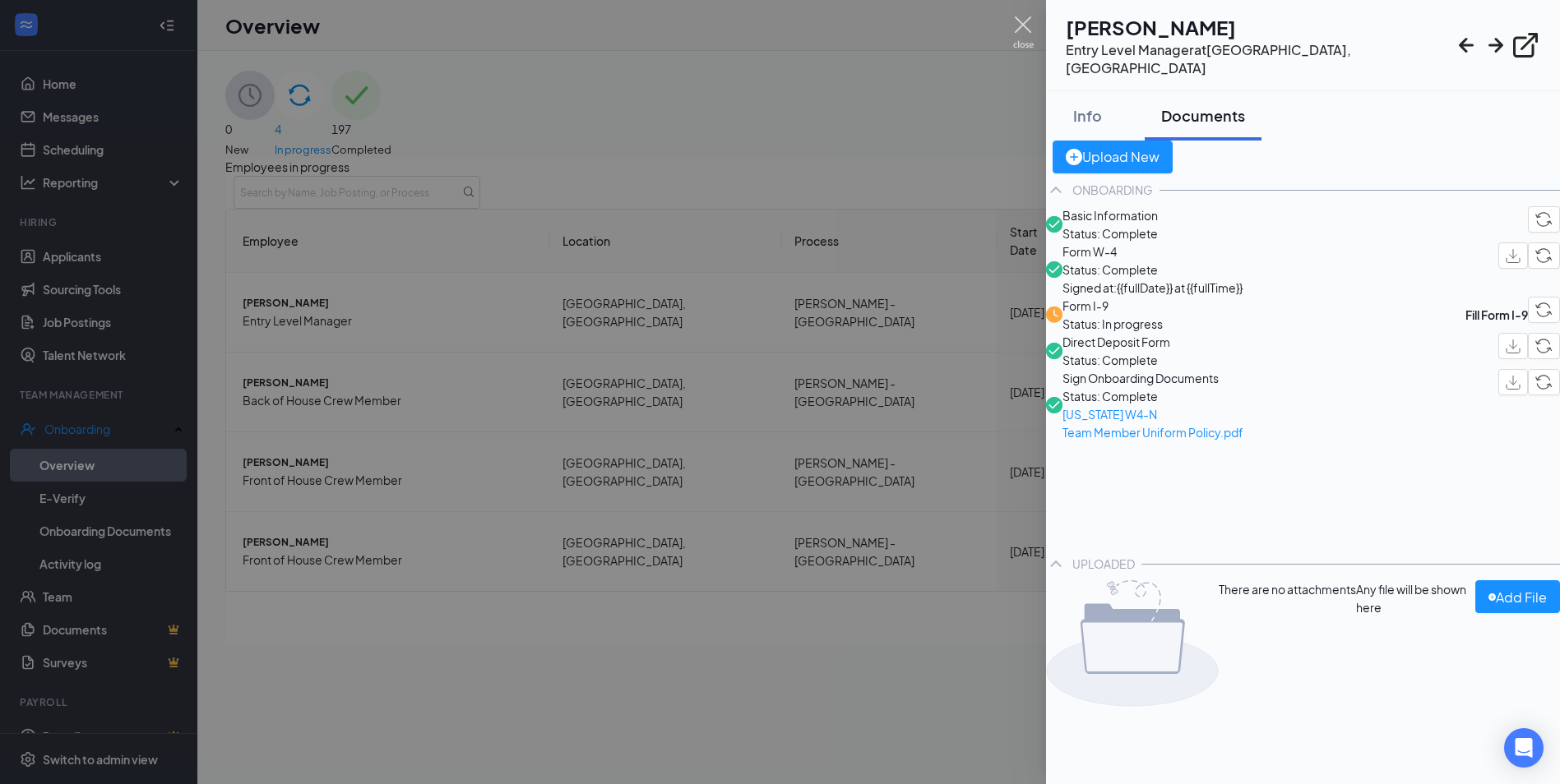
click at [1022, 30] on img at bounding box center [1023, 32] width 21 height 32
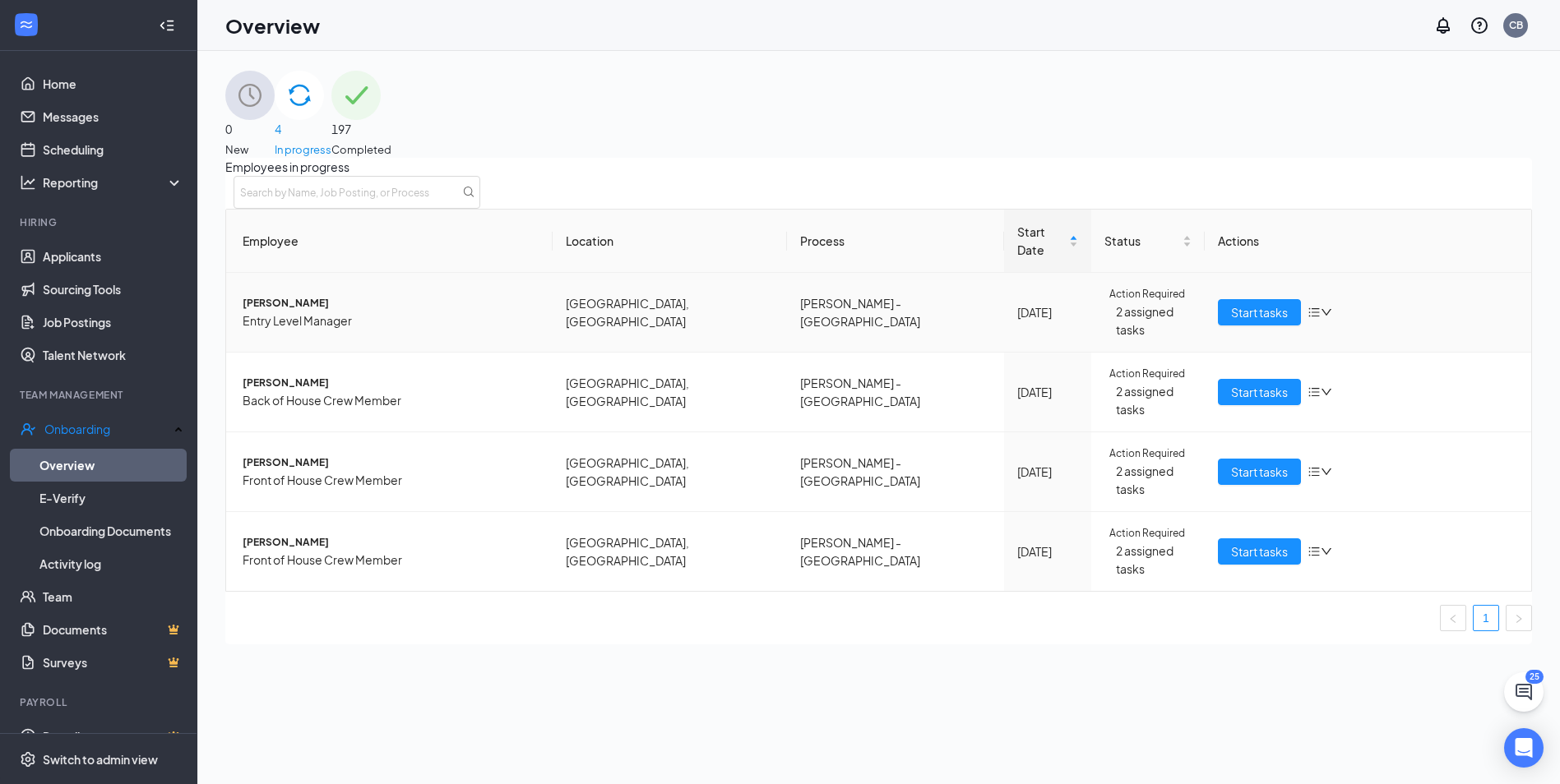
click at [1320, 310] on icon "down" at bounding box center [1326, 312] width 11 height 11
click at [1373, 395] on div "Remove from onboarding" at bounding box center [1379, 385] width 139 height 18
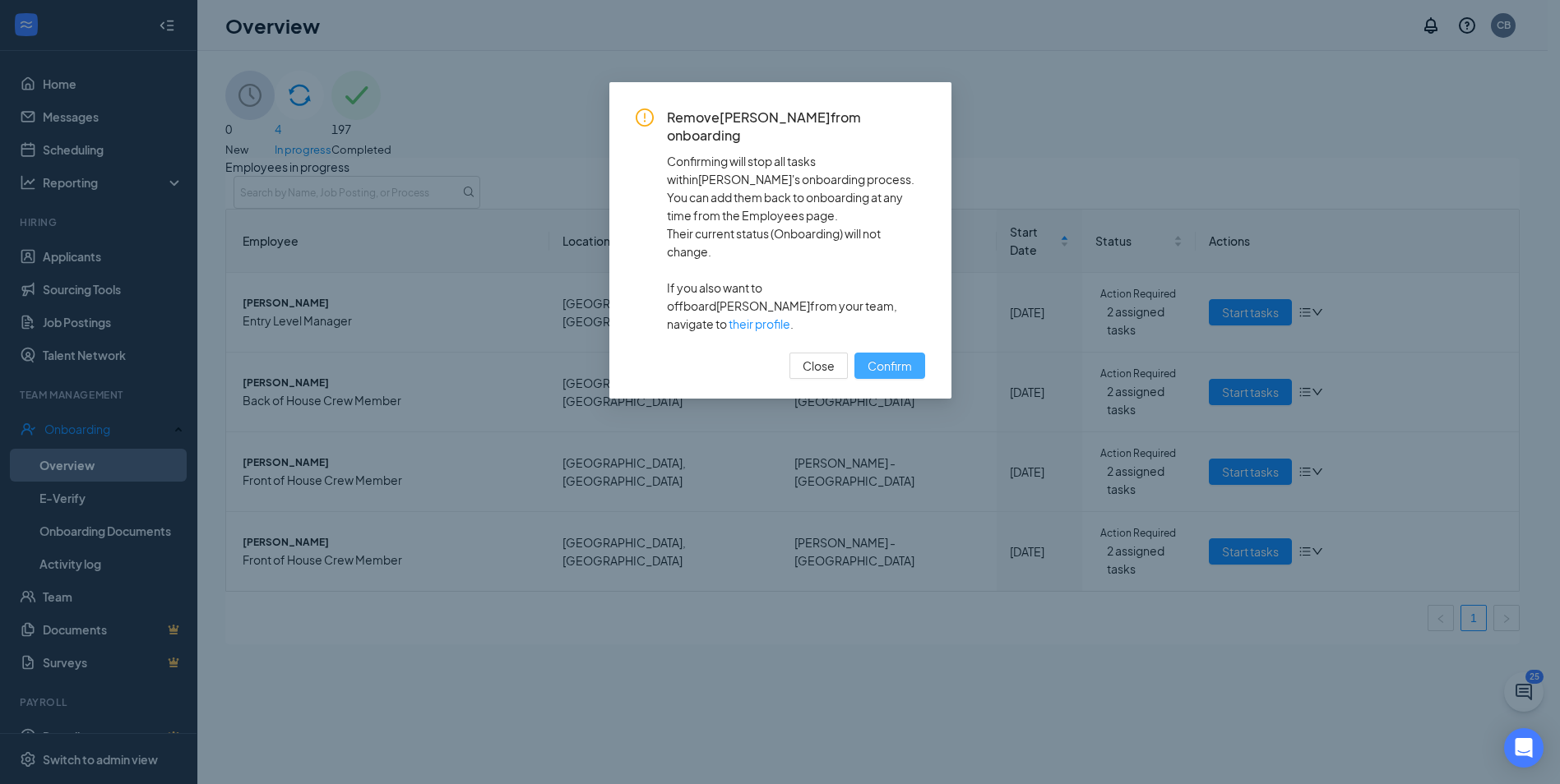
click at [878, 353] on button "Confirm" at bounding box center [889, 366] width 71 height 26
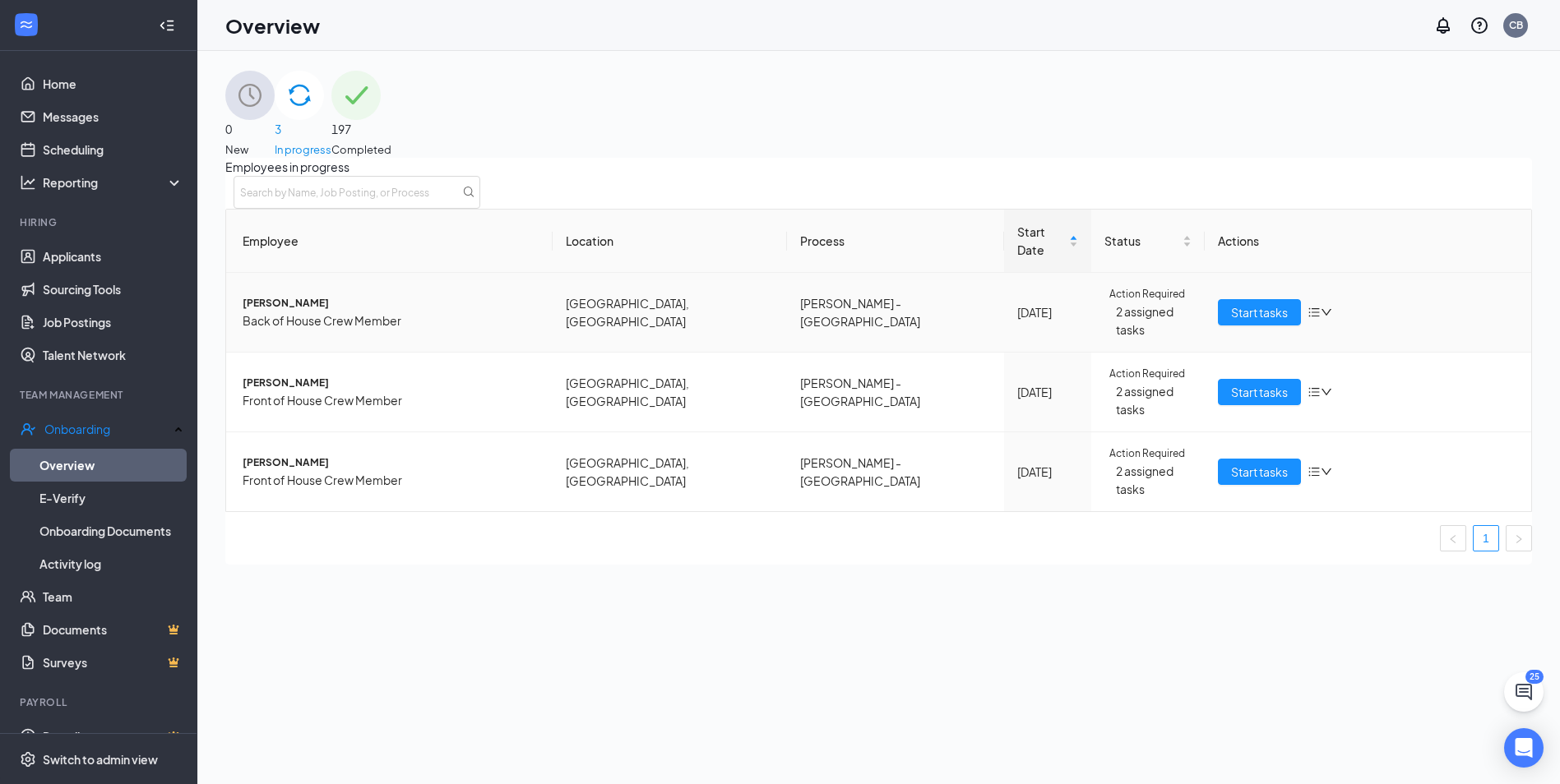
click at [339, 315] on span "Back of House Crew Member" at bounding box center [390, 321] width 297 height 18
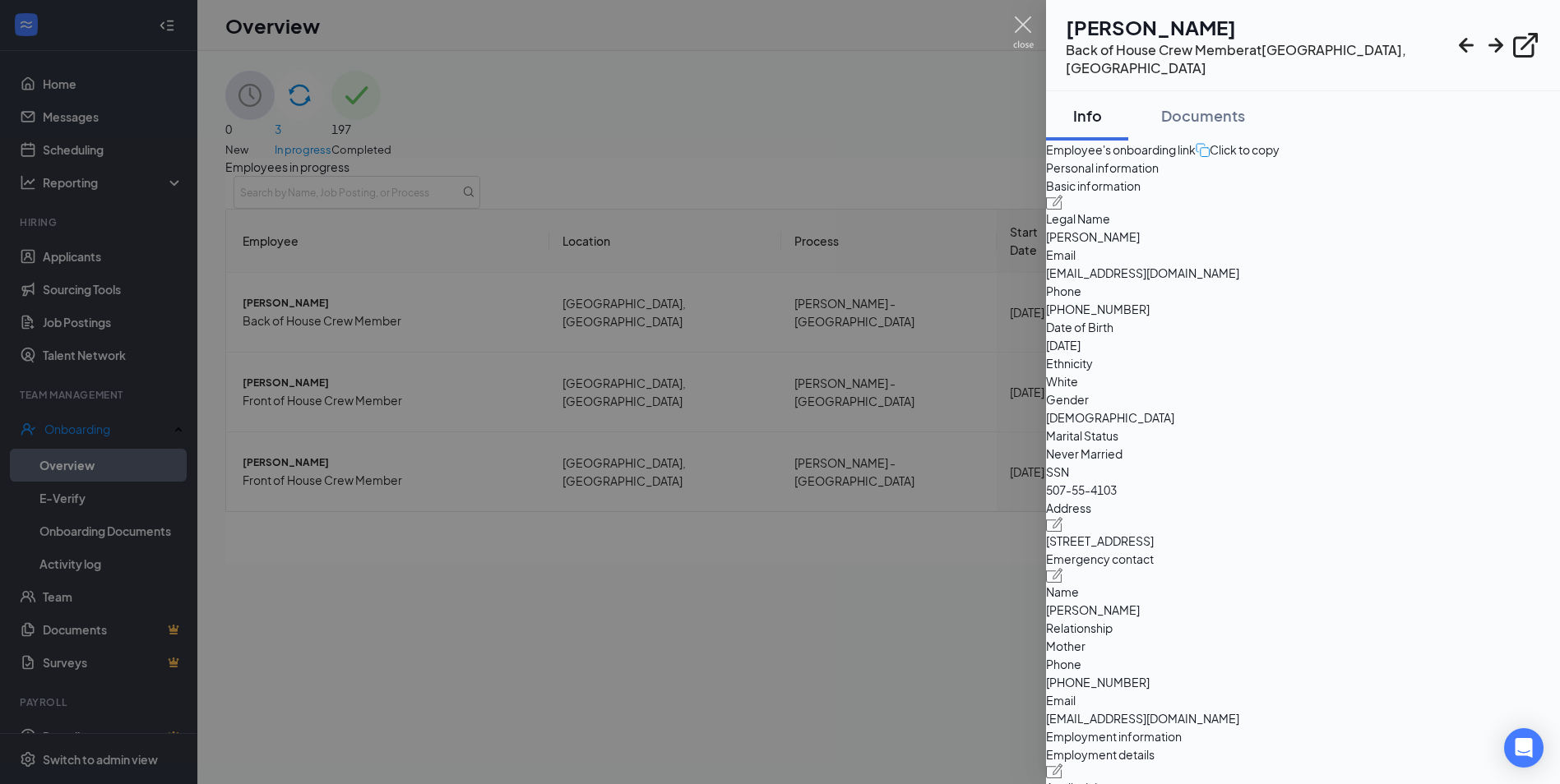
click at [1018, 20] on img at bounding box center [1023, 32] width 21 height 32
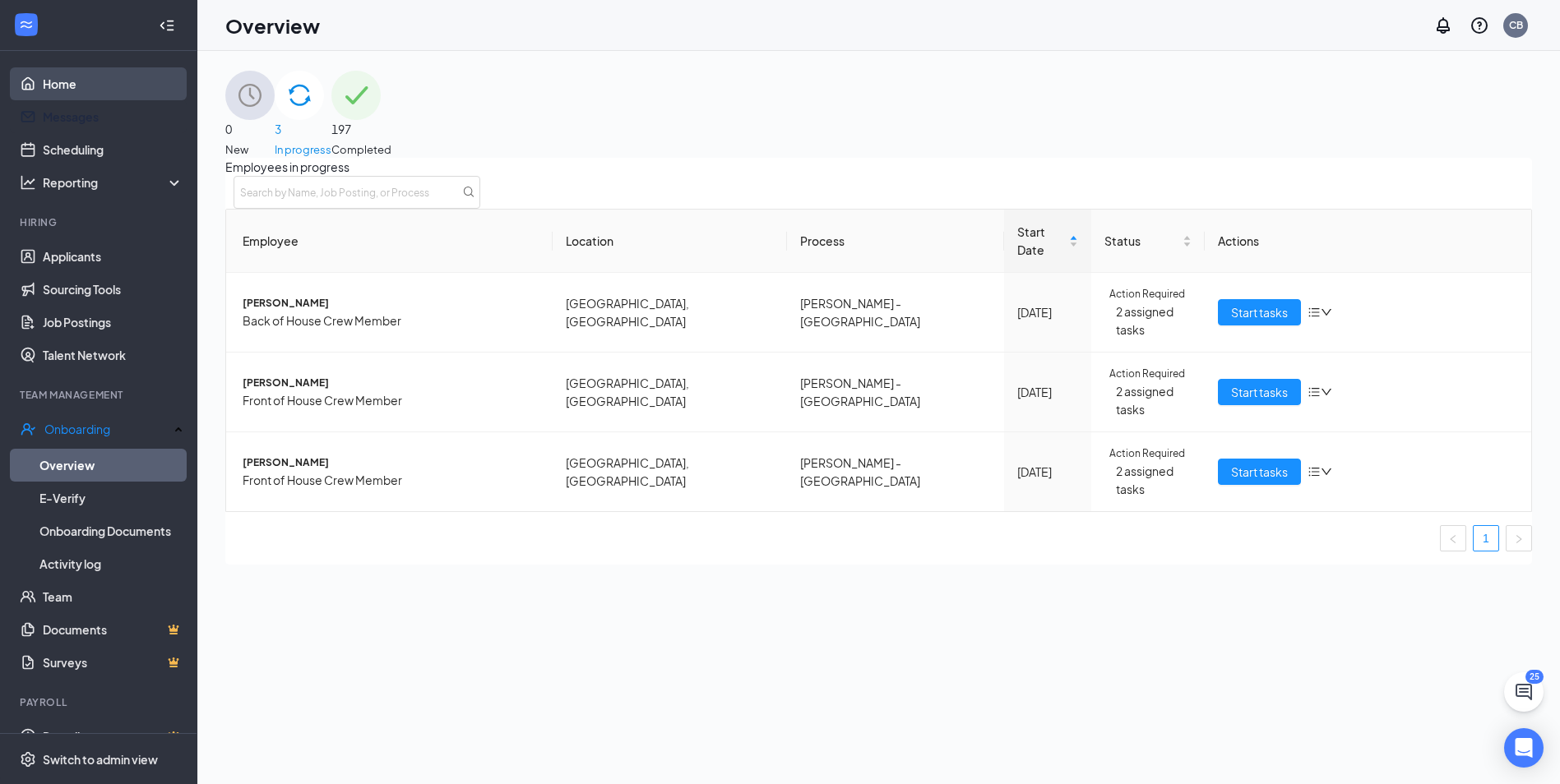
click at [109, 84] on link "Home" at bounding box center [112, 84] width 140 height 33
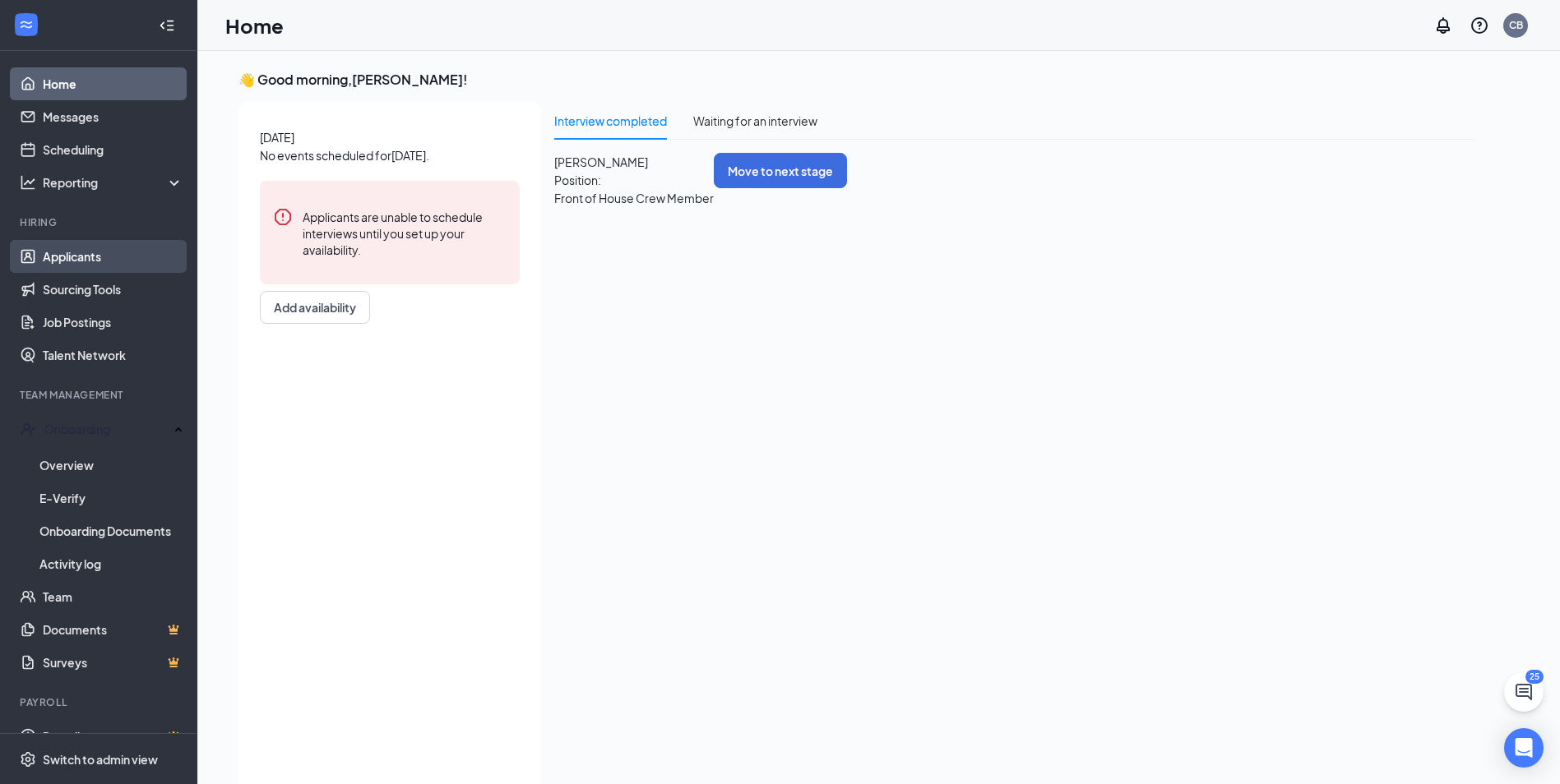
click at [50, 249] on link "Applicants" at bounding box center [112, 256] width 140 height 33
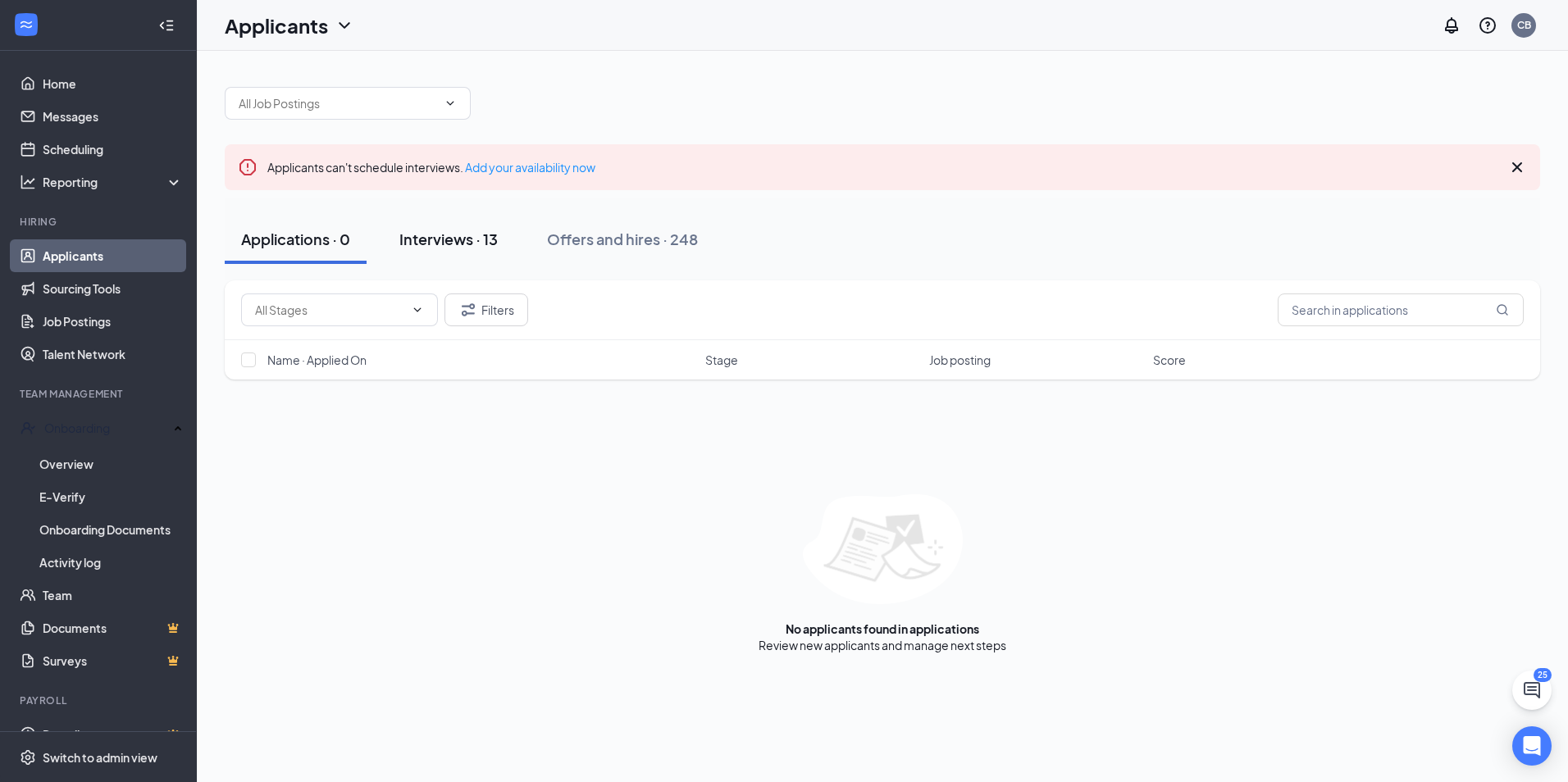
click at [443, 242] on div "Interviews · 13" at bounding box center [448, 239] width 98 height 21
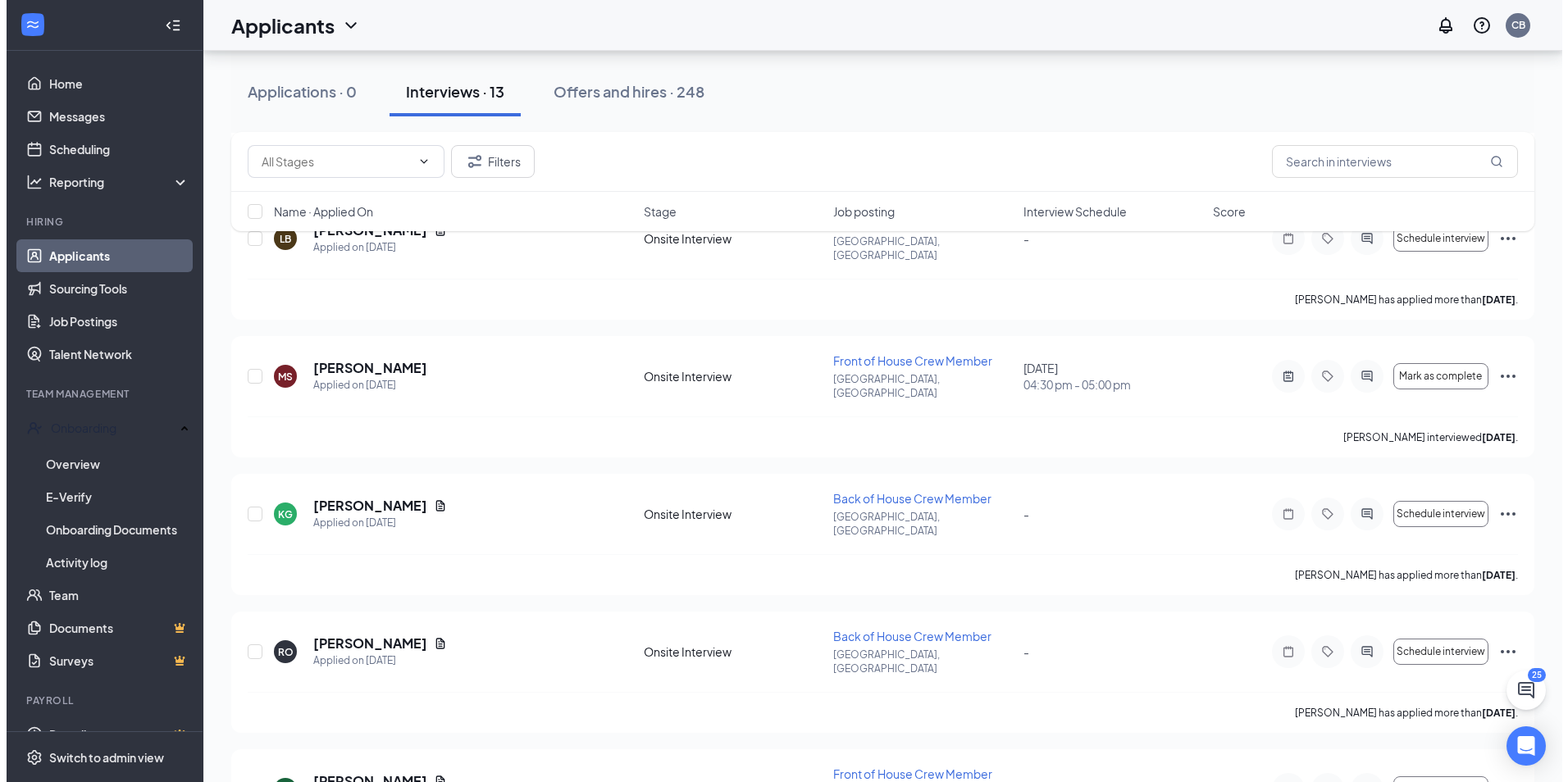
scroll to position [1237, 0]
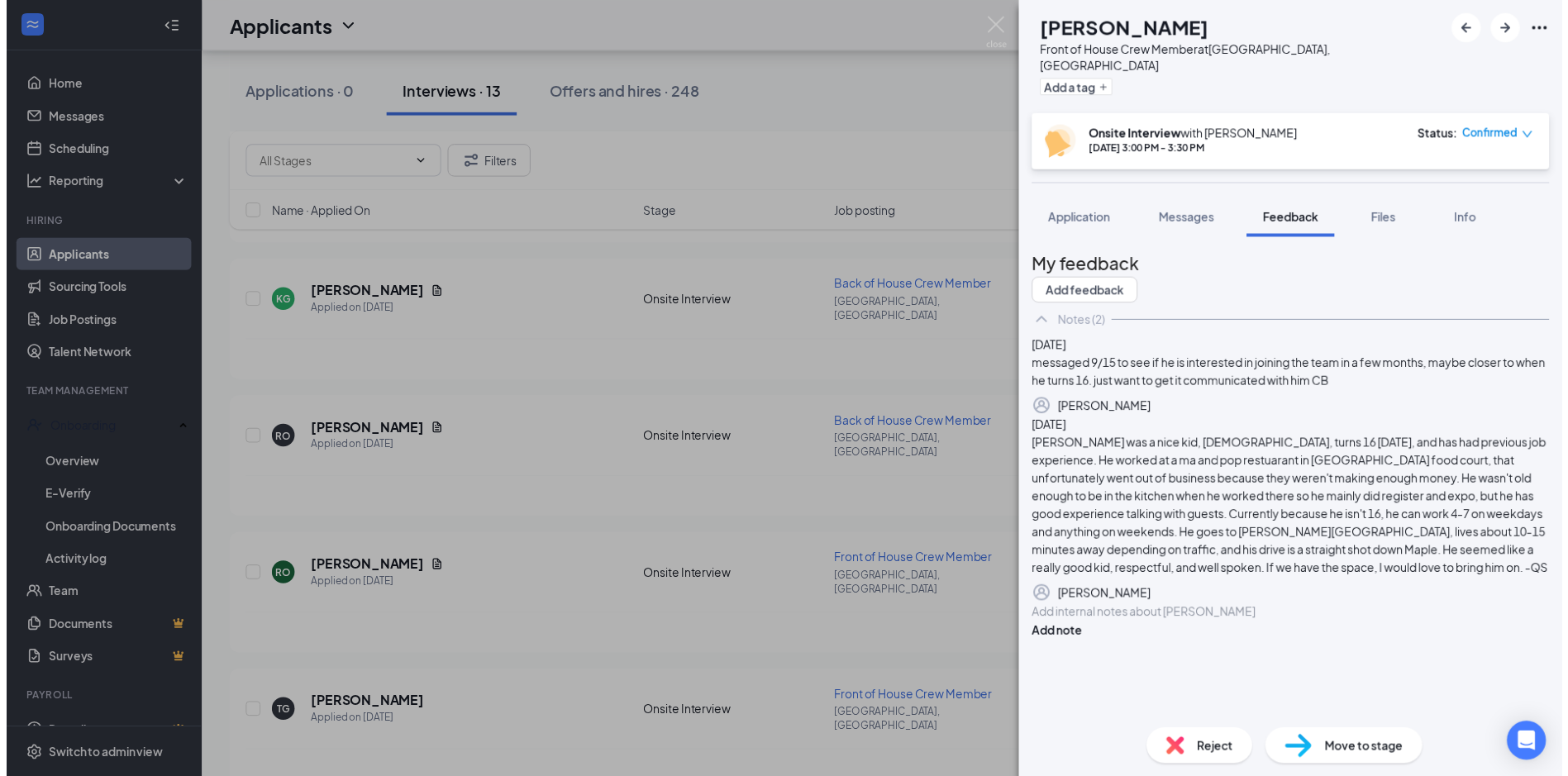
scroll to position [90, 0]
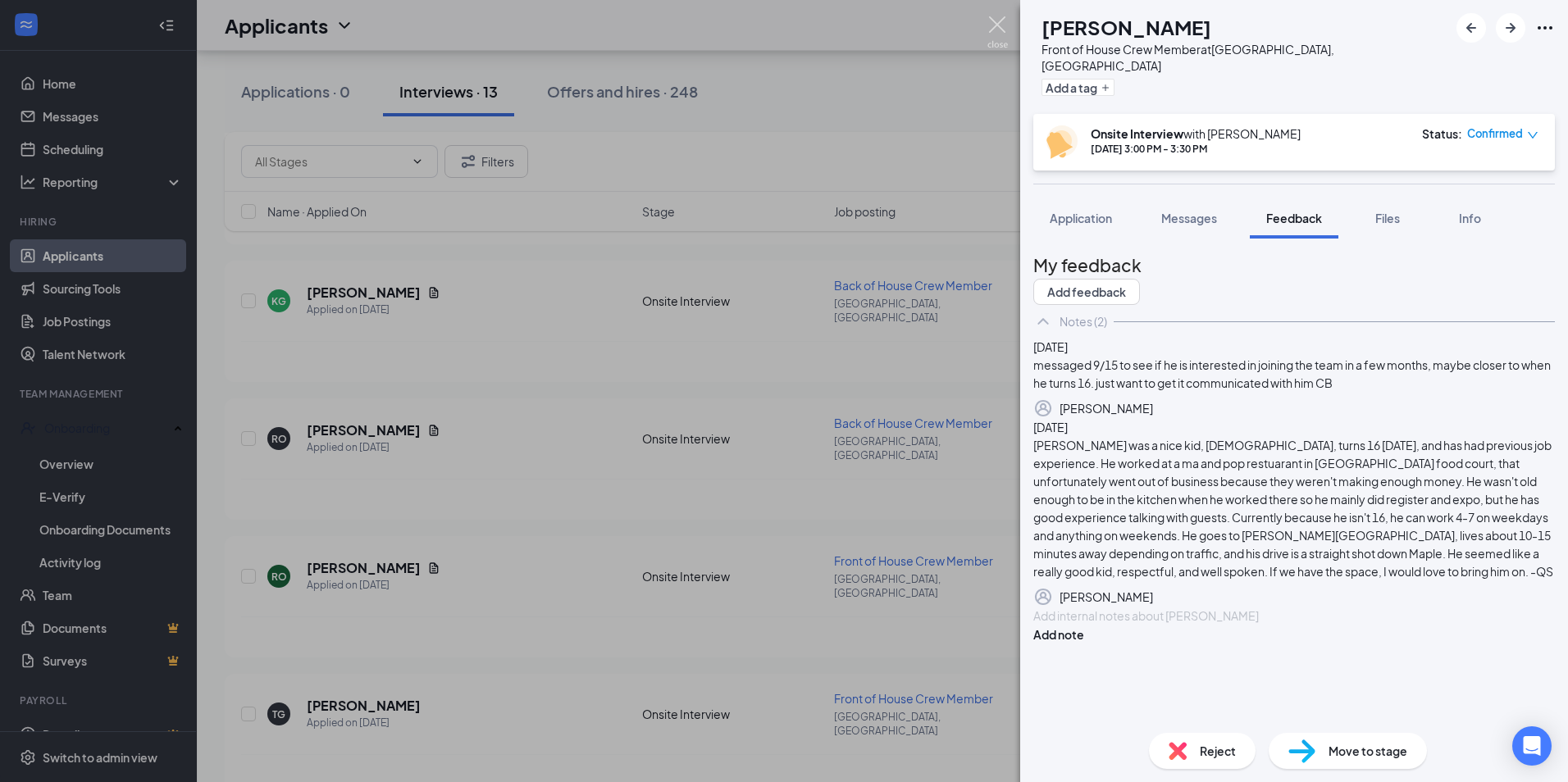
click at [1000, 21] on img at bounding box center [998, 32] width 21 height 32
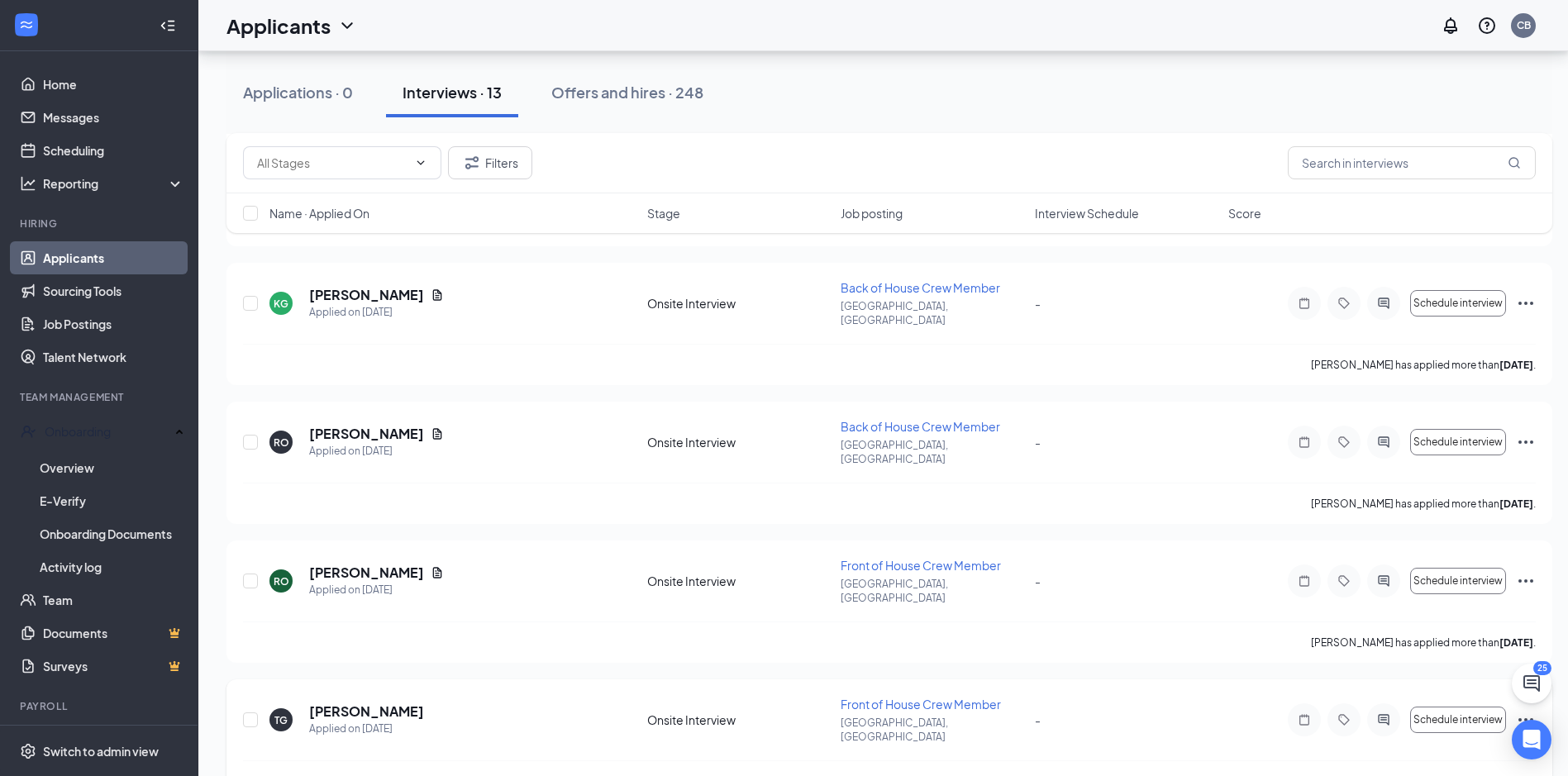
click at [1528, 709] on icon "Ellipses" at bounding box center [1525, 719] width 20 height 20
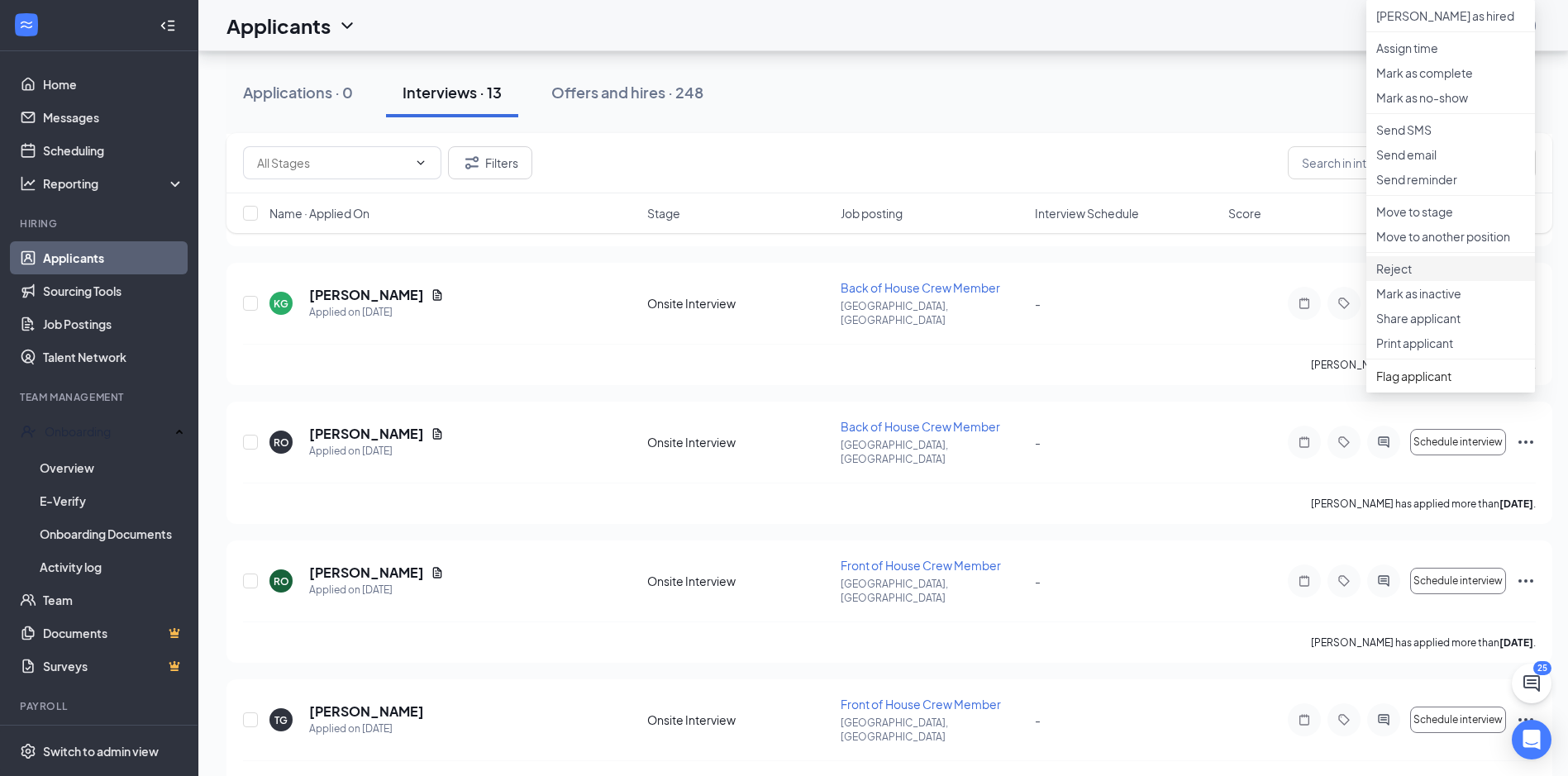
click at [1416, 277] on p "Reject" at bounding box center [1451, 268] width 149 height 17
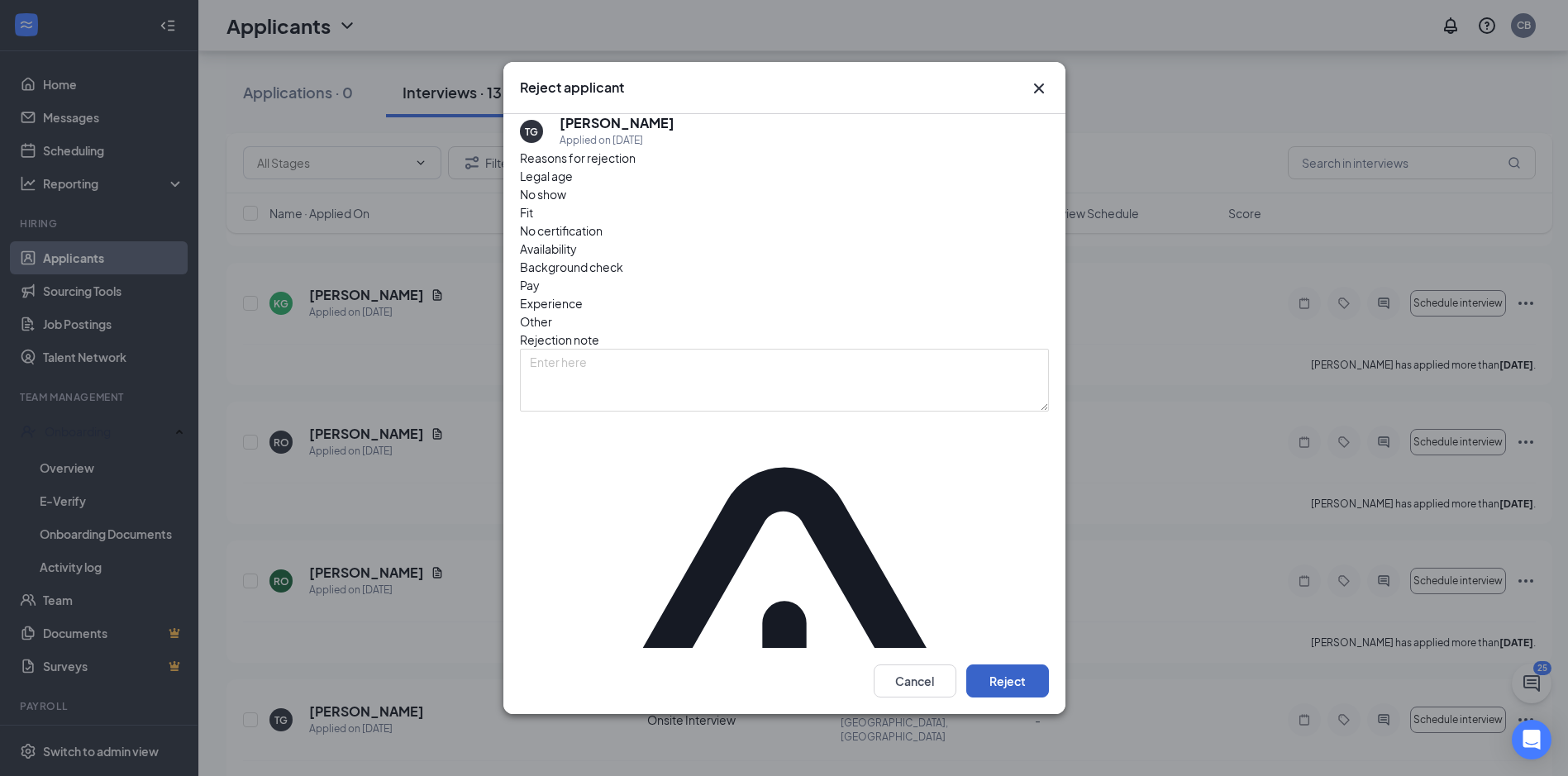
click at [1028, 665] on button "Reject" at bounding box center [1007, 681] width 82 height 33
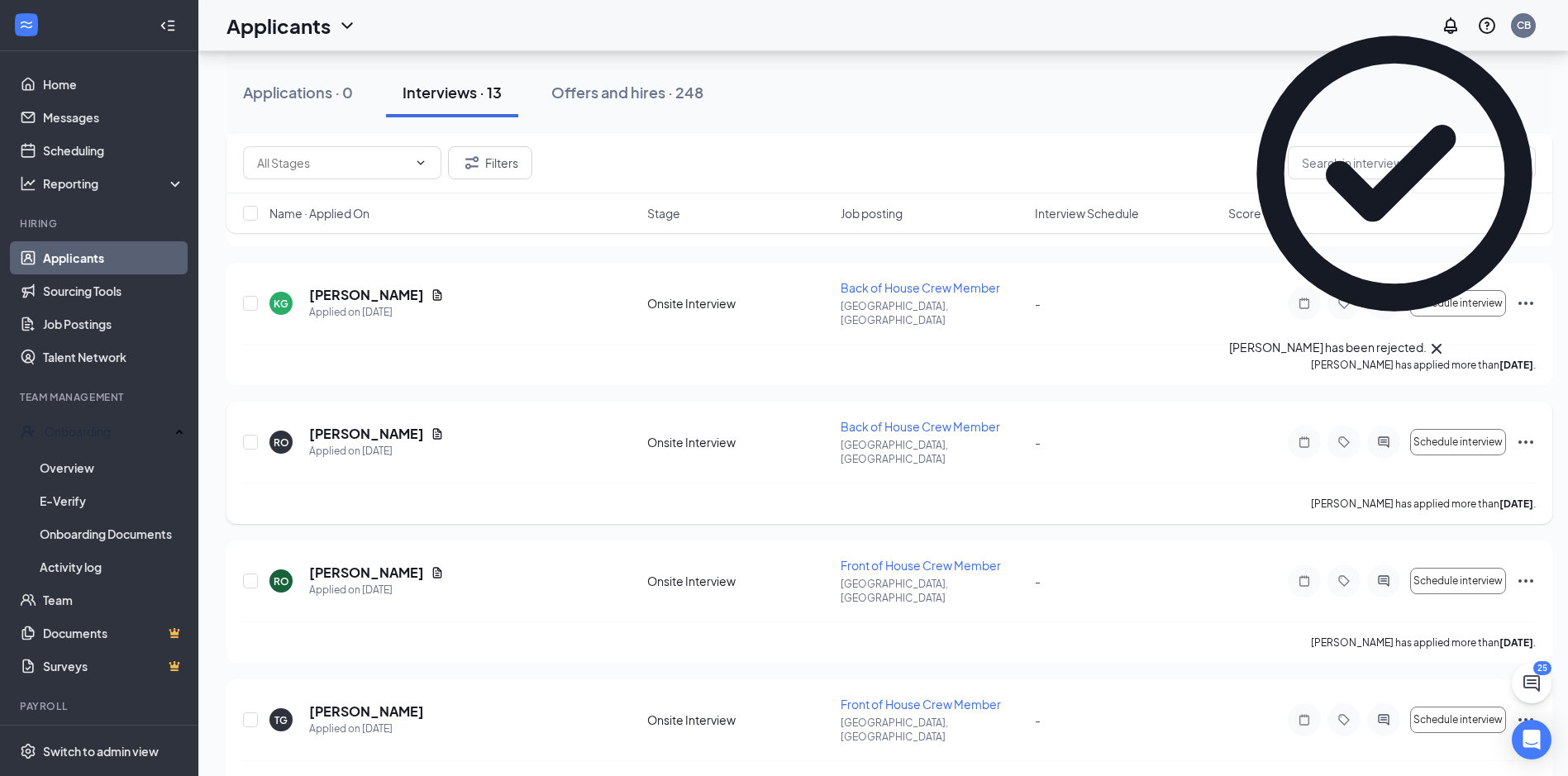
scroll to position [1133, 0]
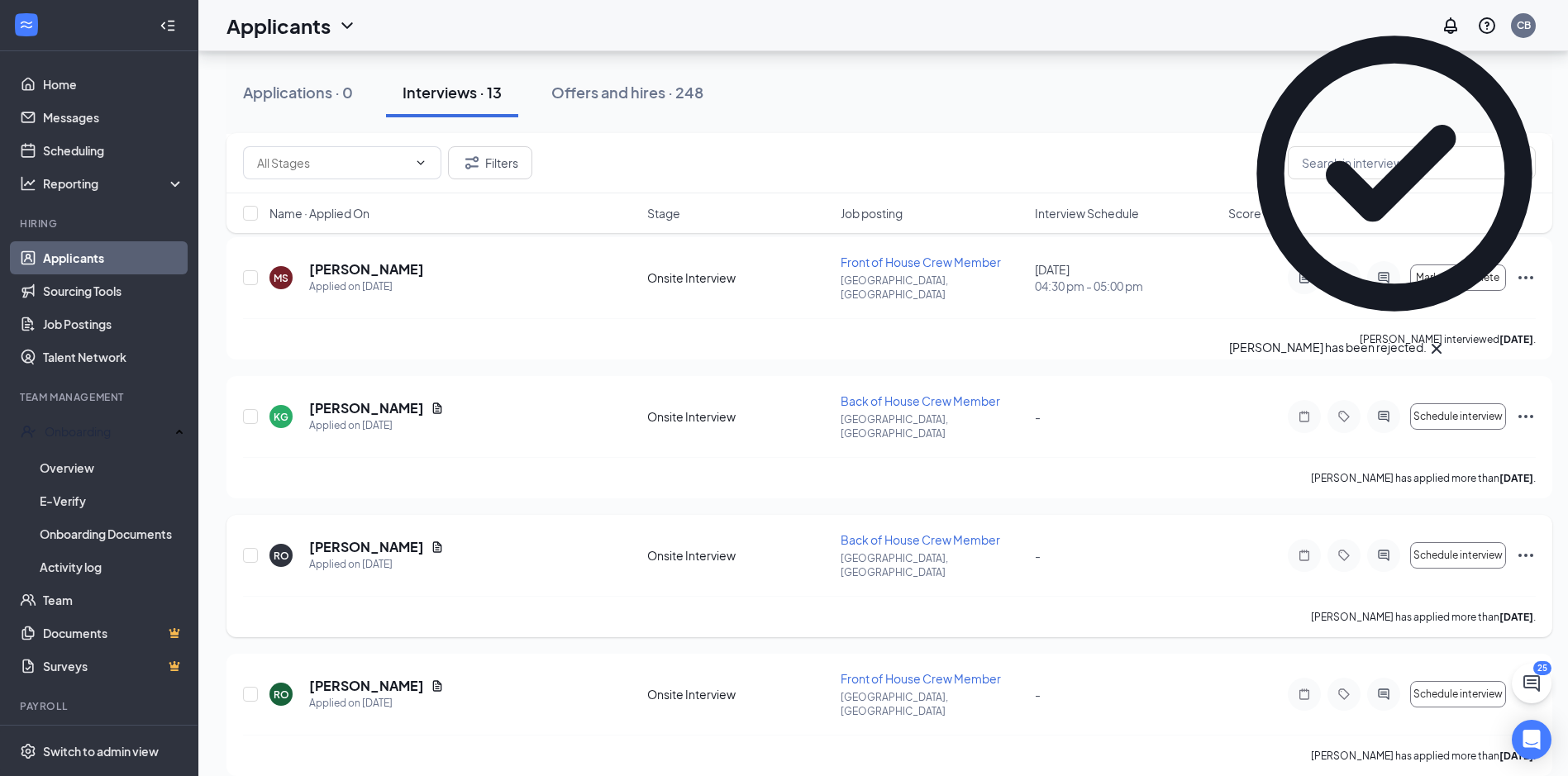
click at [1523, 546] on icon "Ellipses" at bounding box center [1525, 555] width 20 height 20
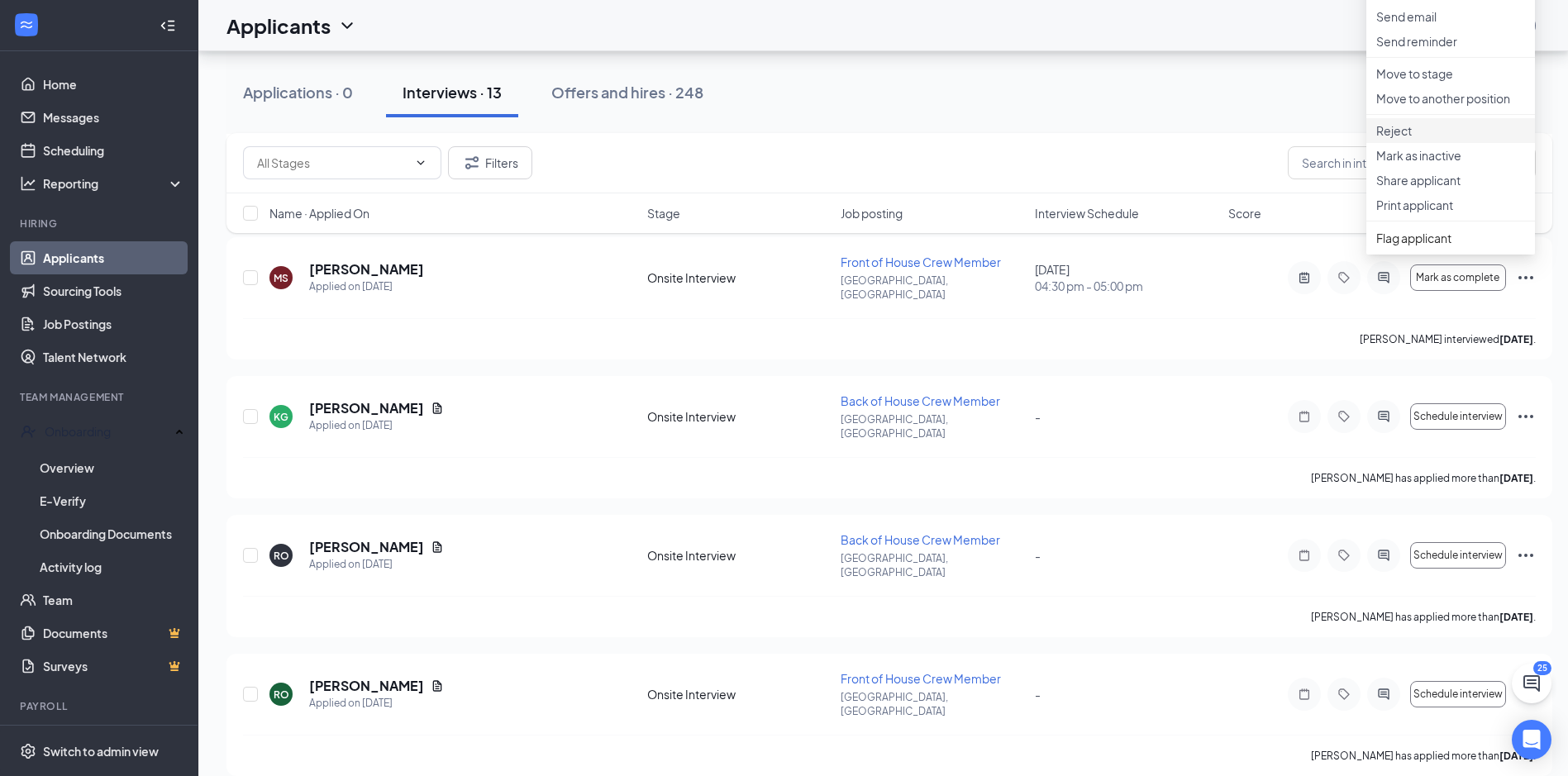
click at [1432, 138] on p "Reject" at bounding box center [1451, 131] width 149 height 17
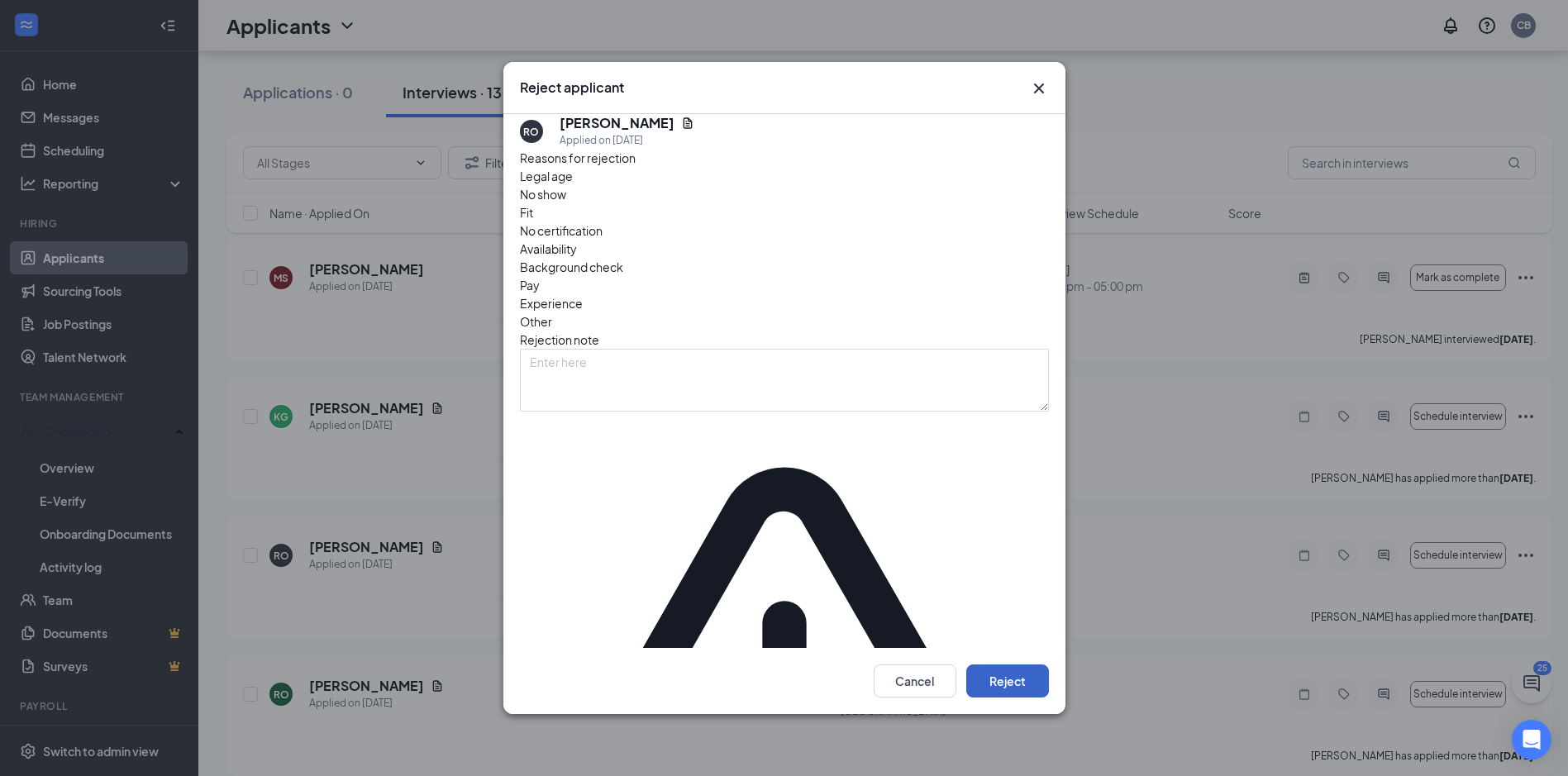
click at [1001, 665] on button "Reject" at bounding box center [1007, 681] width 82 height 33
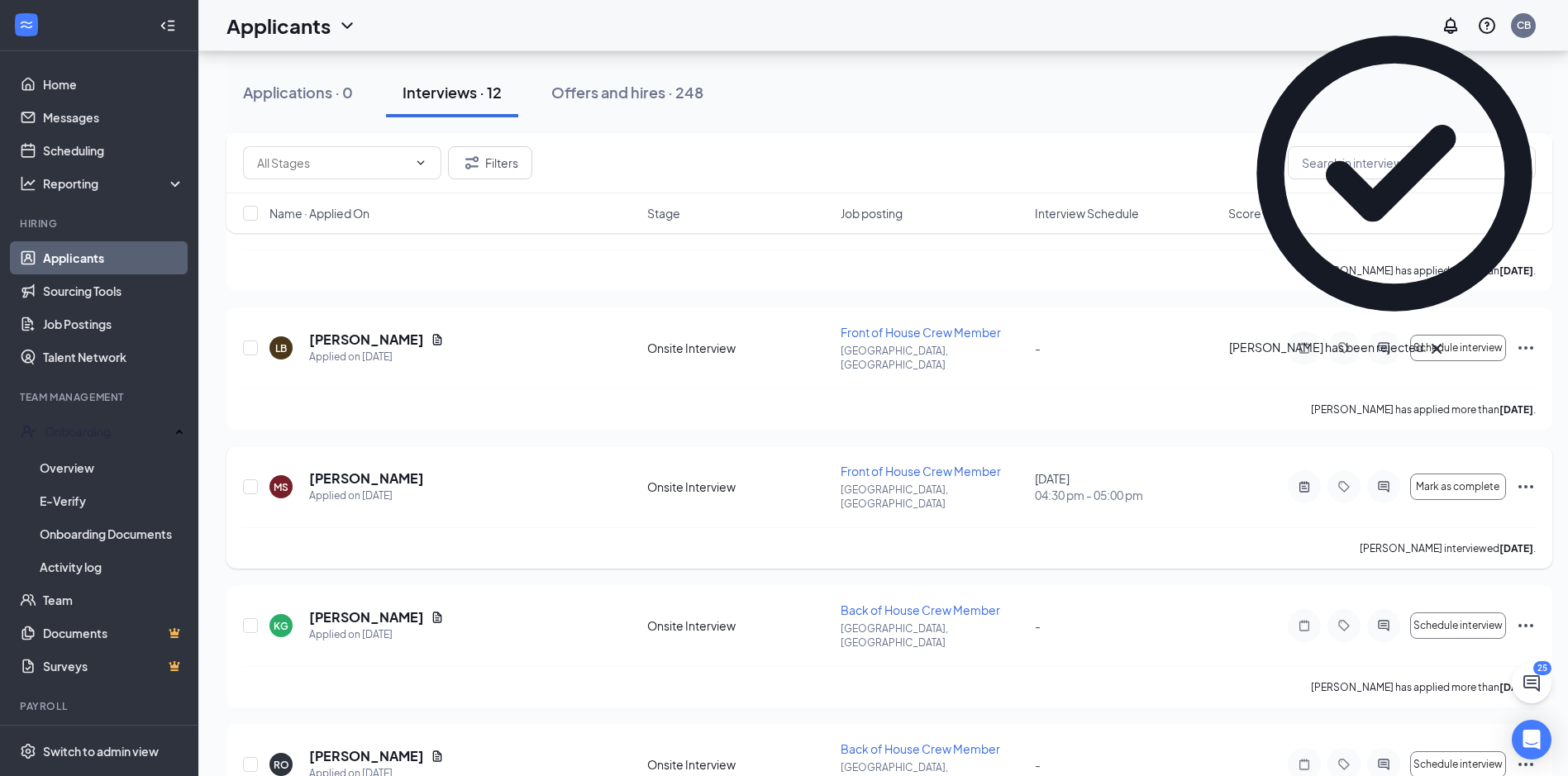
scroll to position [885, 0]
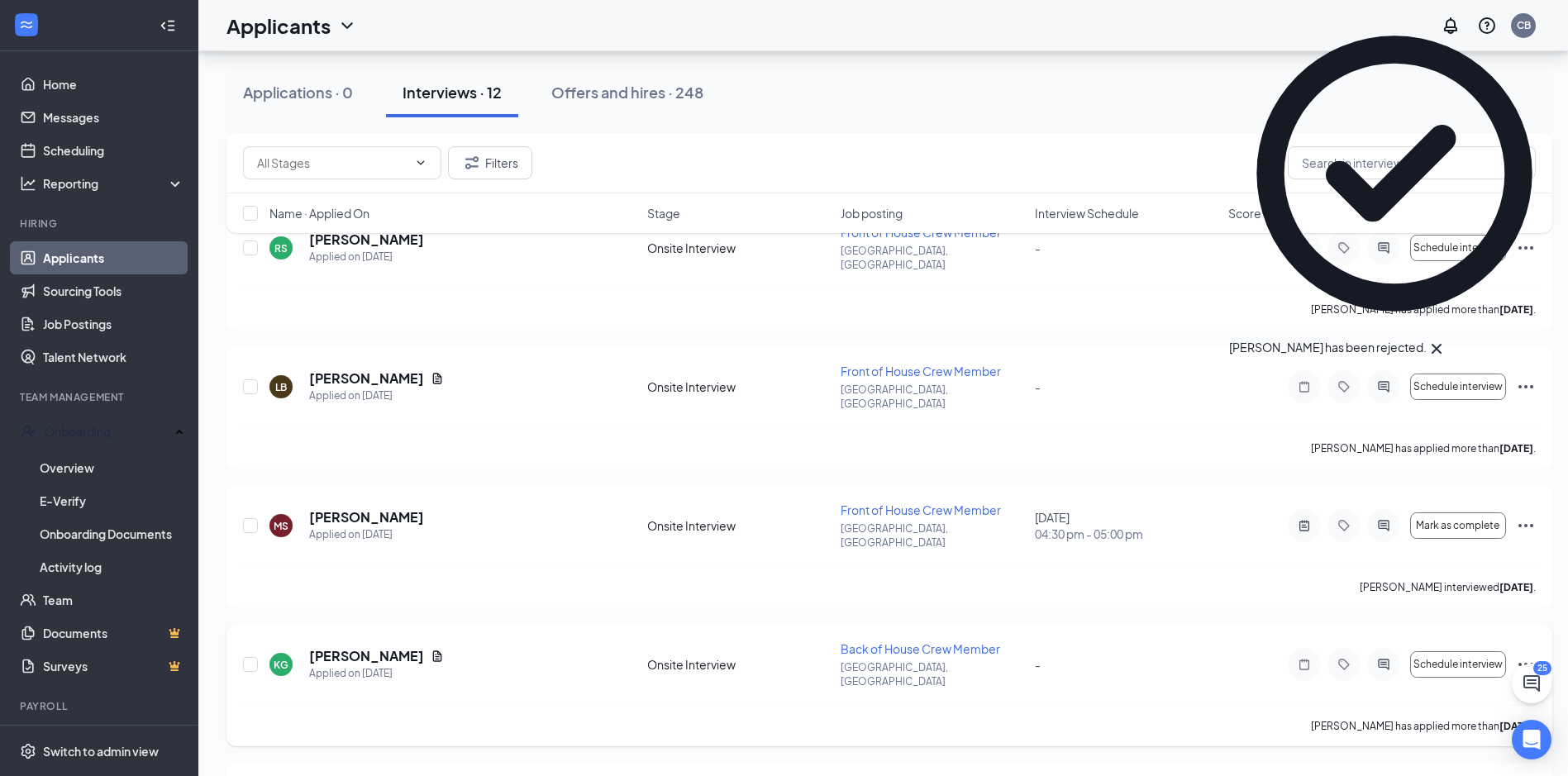
click at [1530, 654] on icon "Ellipses" at bounding box center [1525, 664] width 20 height 20
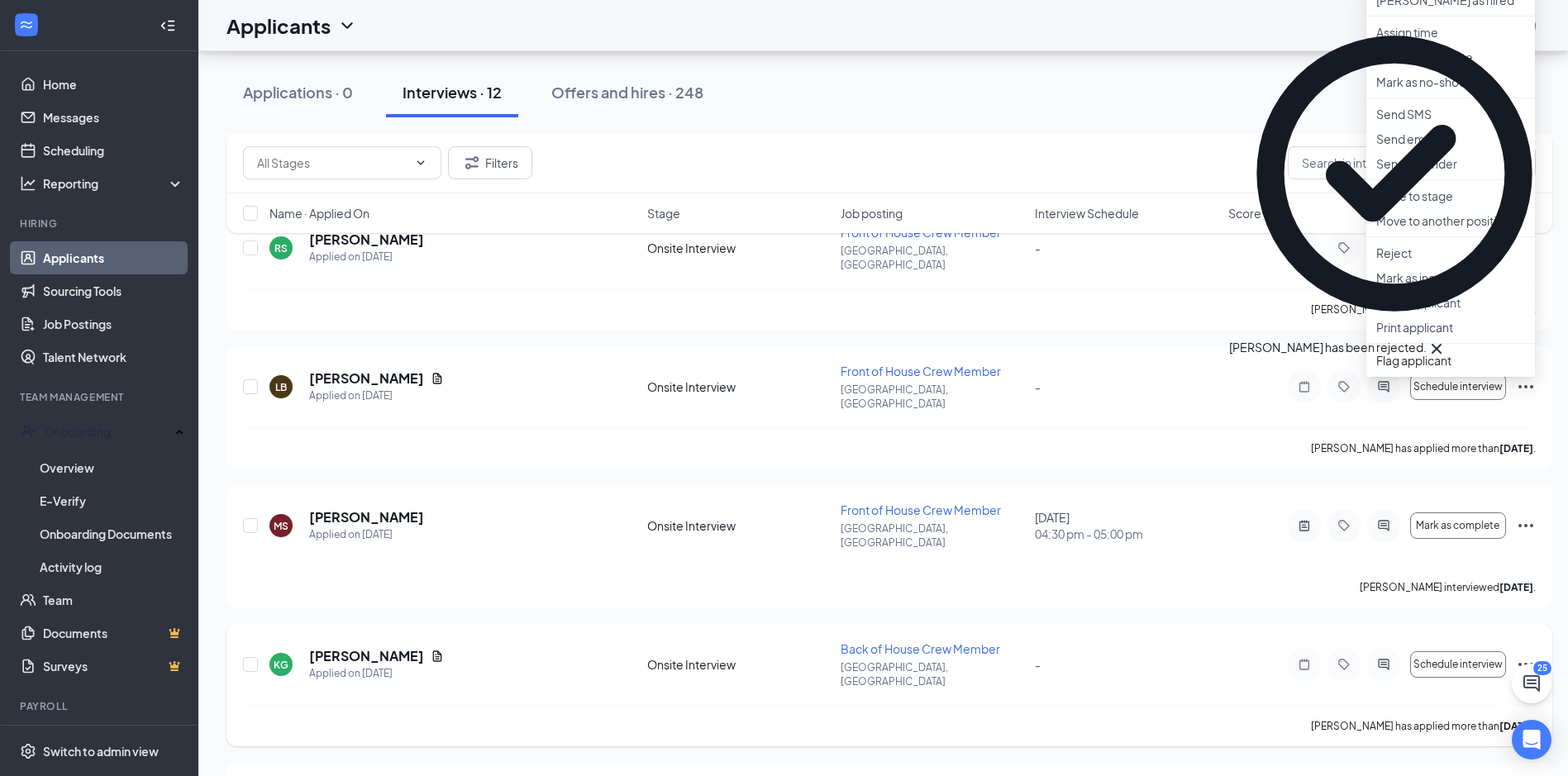
click at [1530, 654] on icon "Ellipses" at bounding box center [1525, 664] width 20 height 20
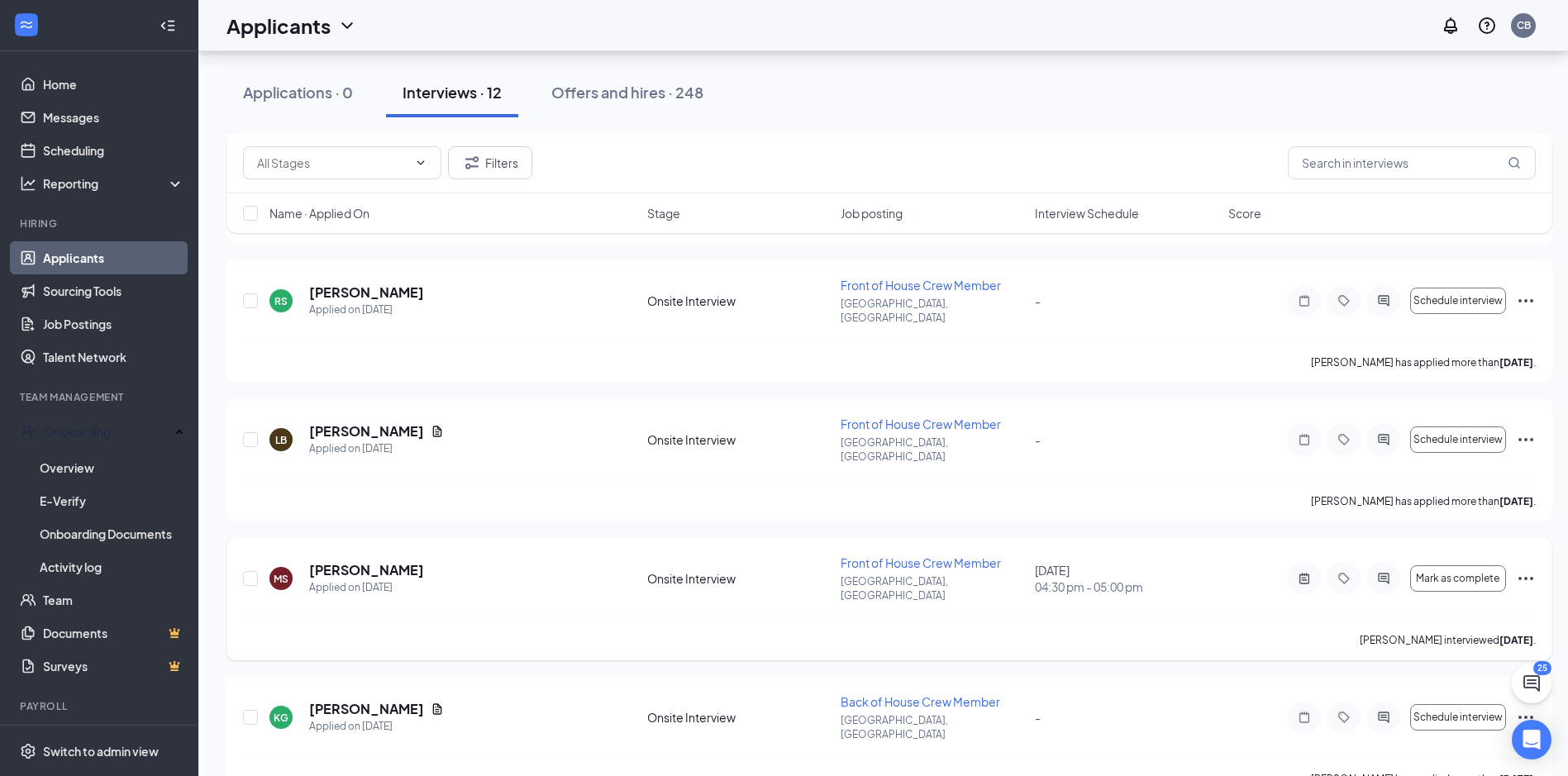
scroll to position [803, 0]
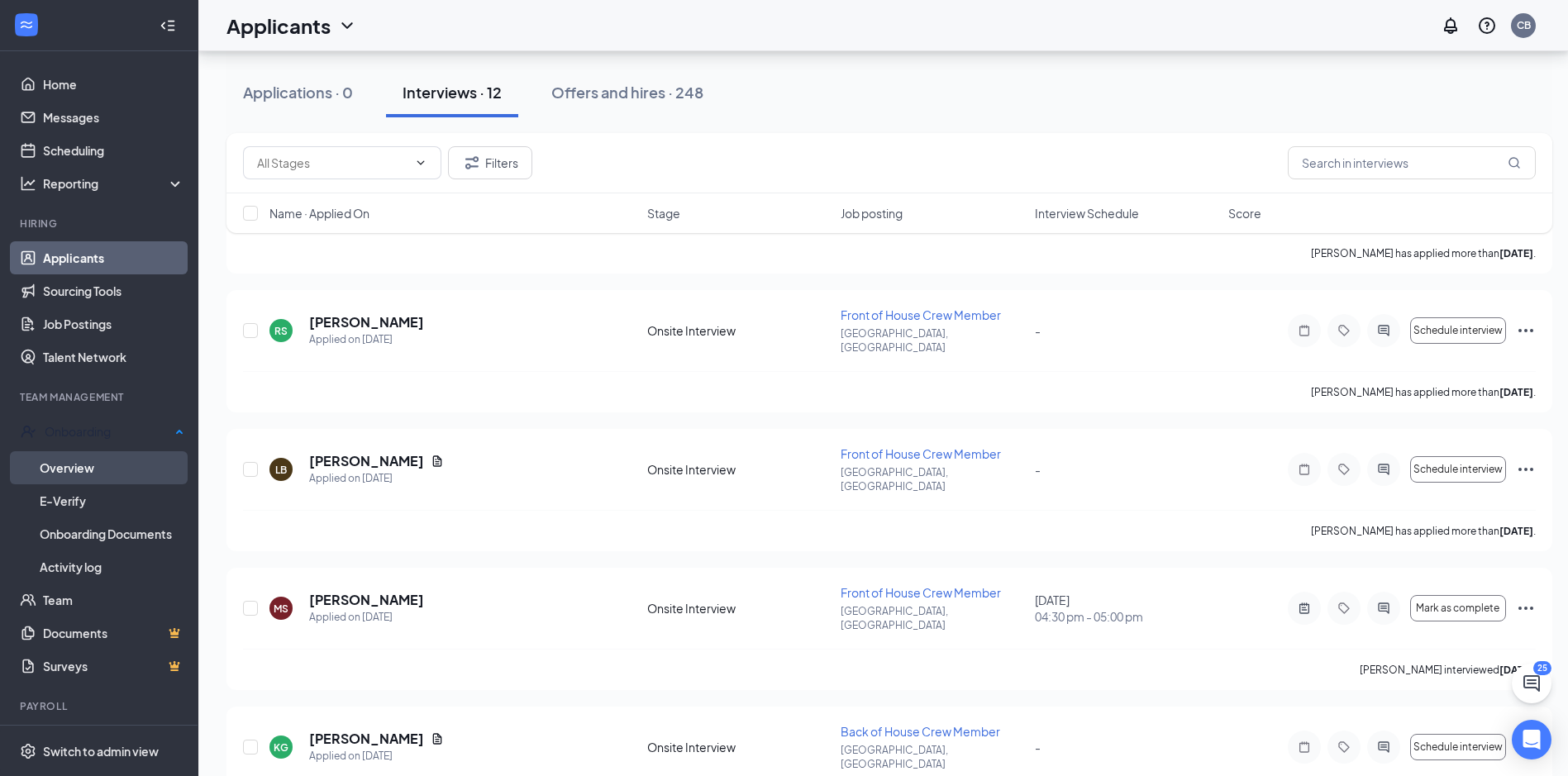
drag, startPoint x: 88, startPoint y: 468, endPoint x: 97, endPoint y: 456, distance: 15.0
click at [89, 468] on link "Overview" at bounding box center [111, 468] width 145 height 33
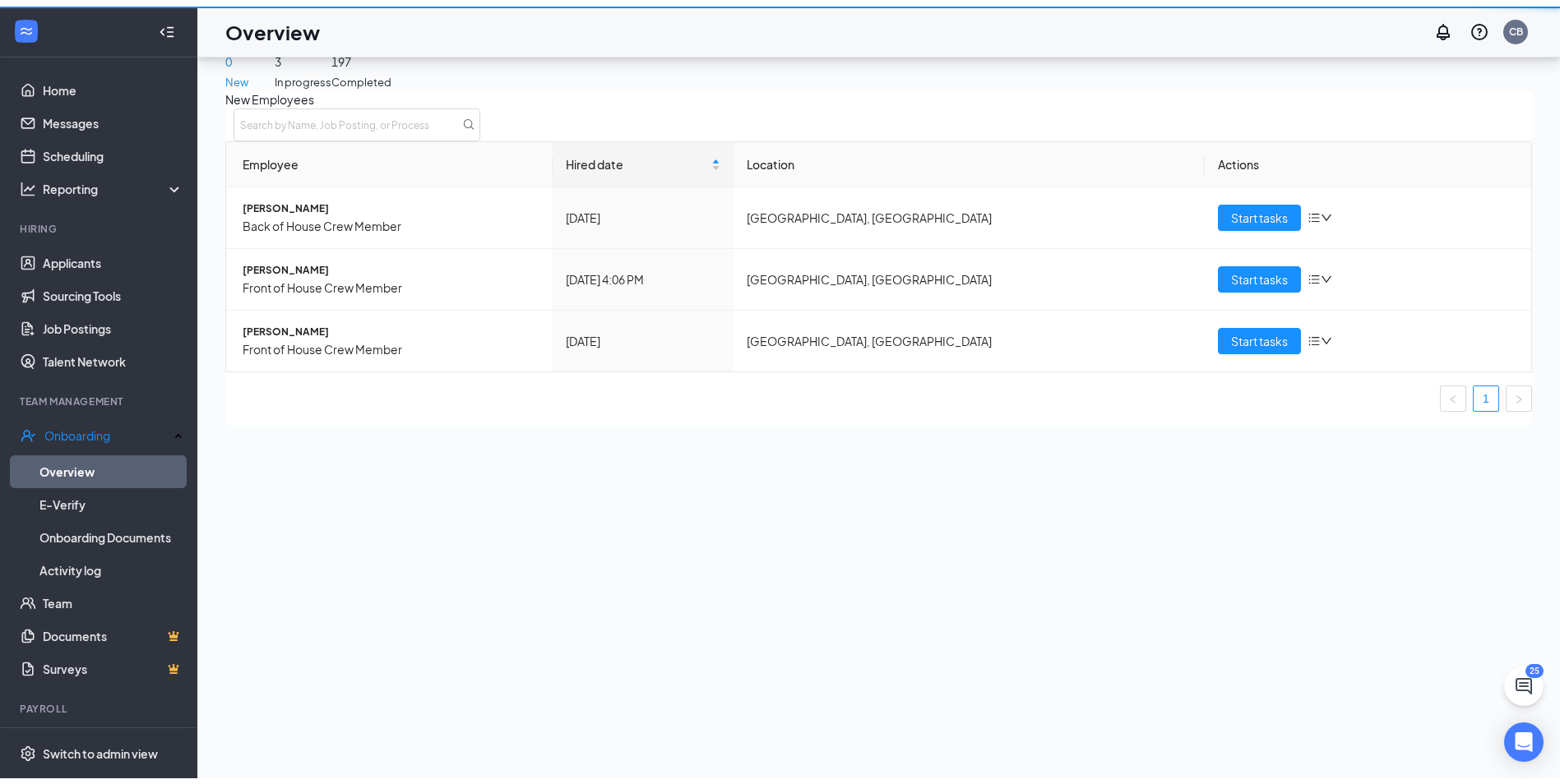
scroll to position [74, 0]
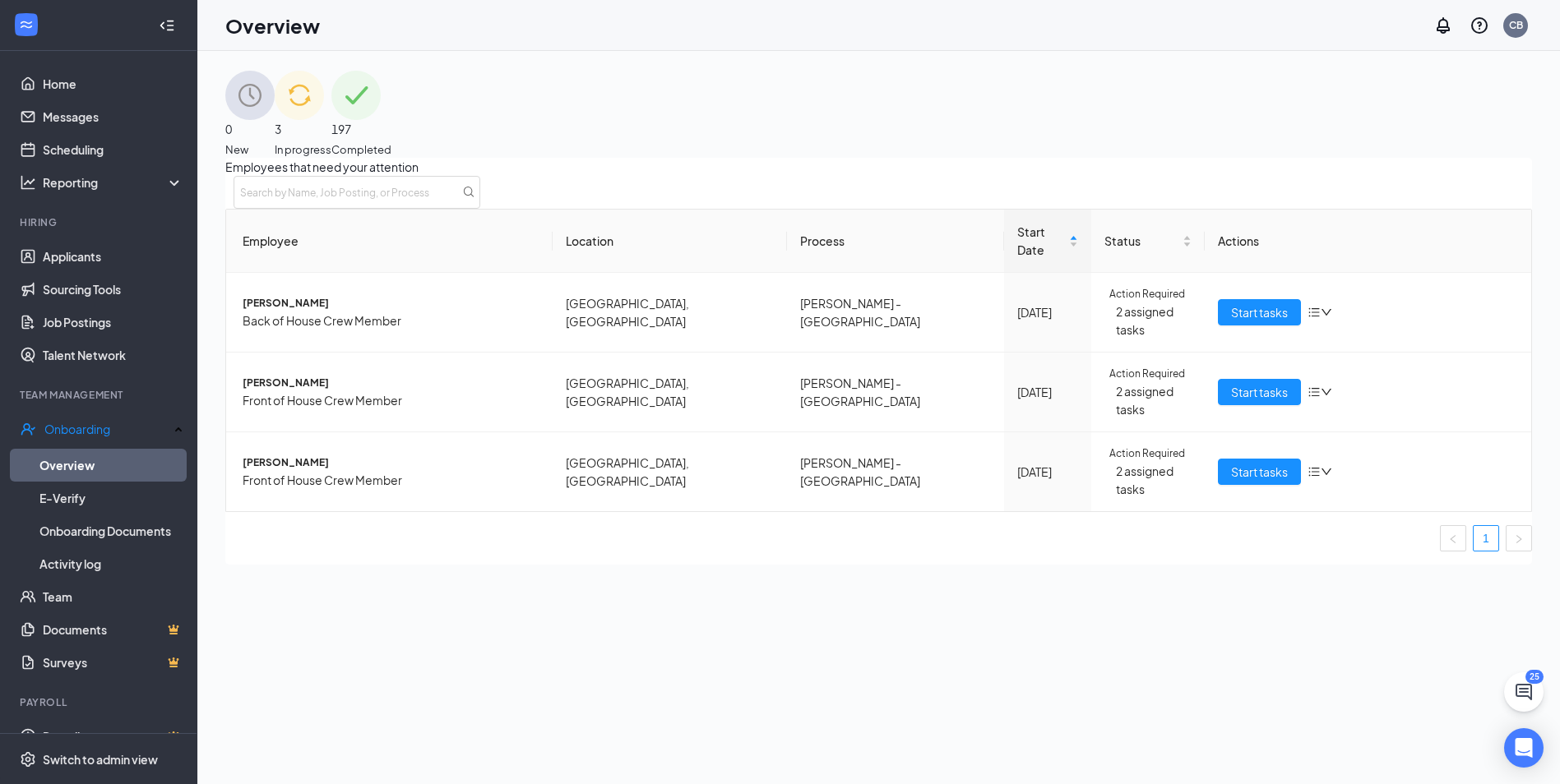
click at [331, 141] on span "In progress" at bounding box center [302, 149] width 57 height 17
click at [152, 108] on link "Messages" at bounding box center [112, 117] width 140 height 33
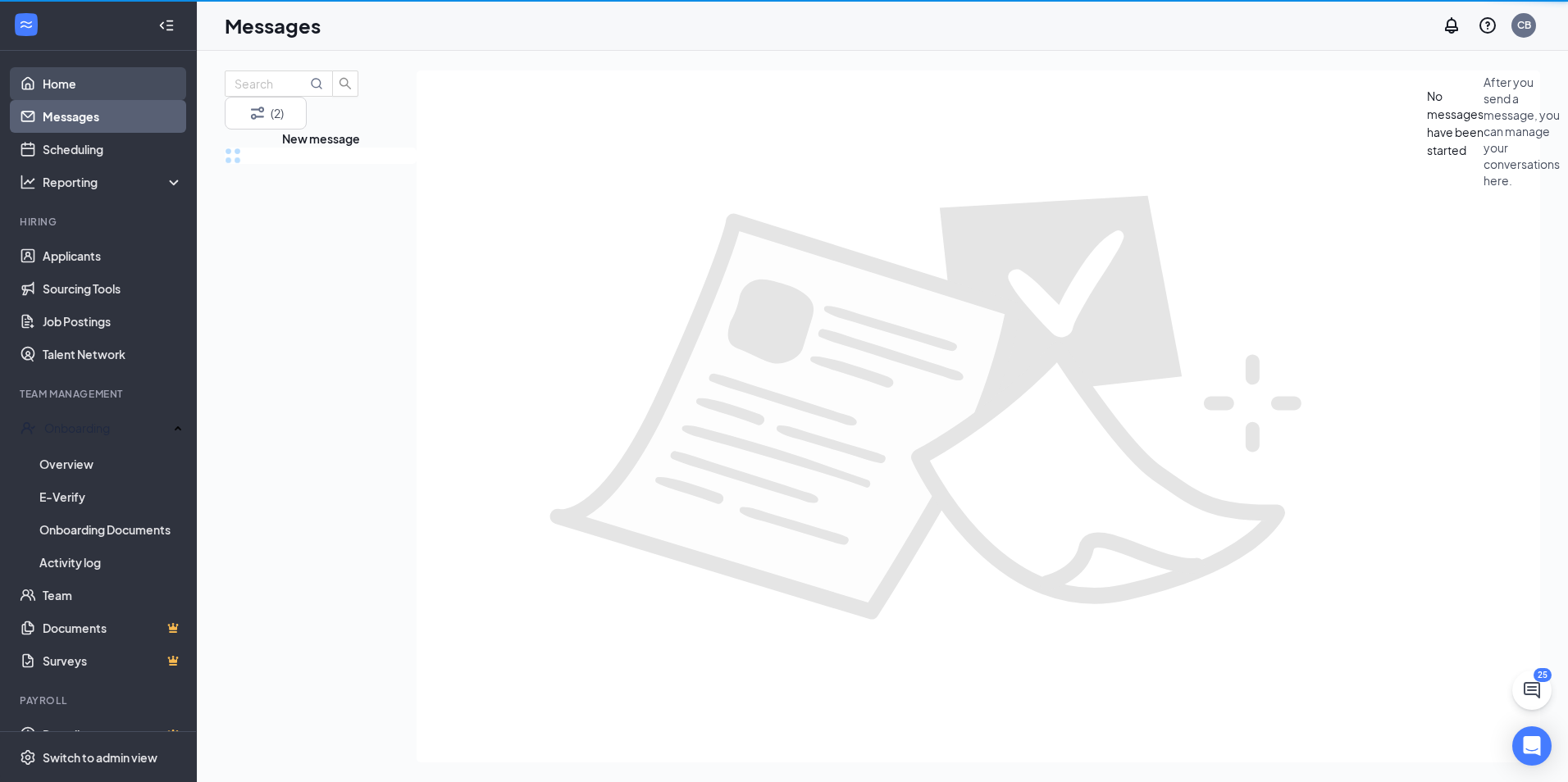
click at [142, 80] on link "Home" at bounding box center [112, 83] width 140 height 33
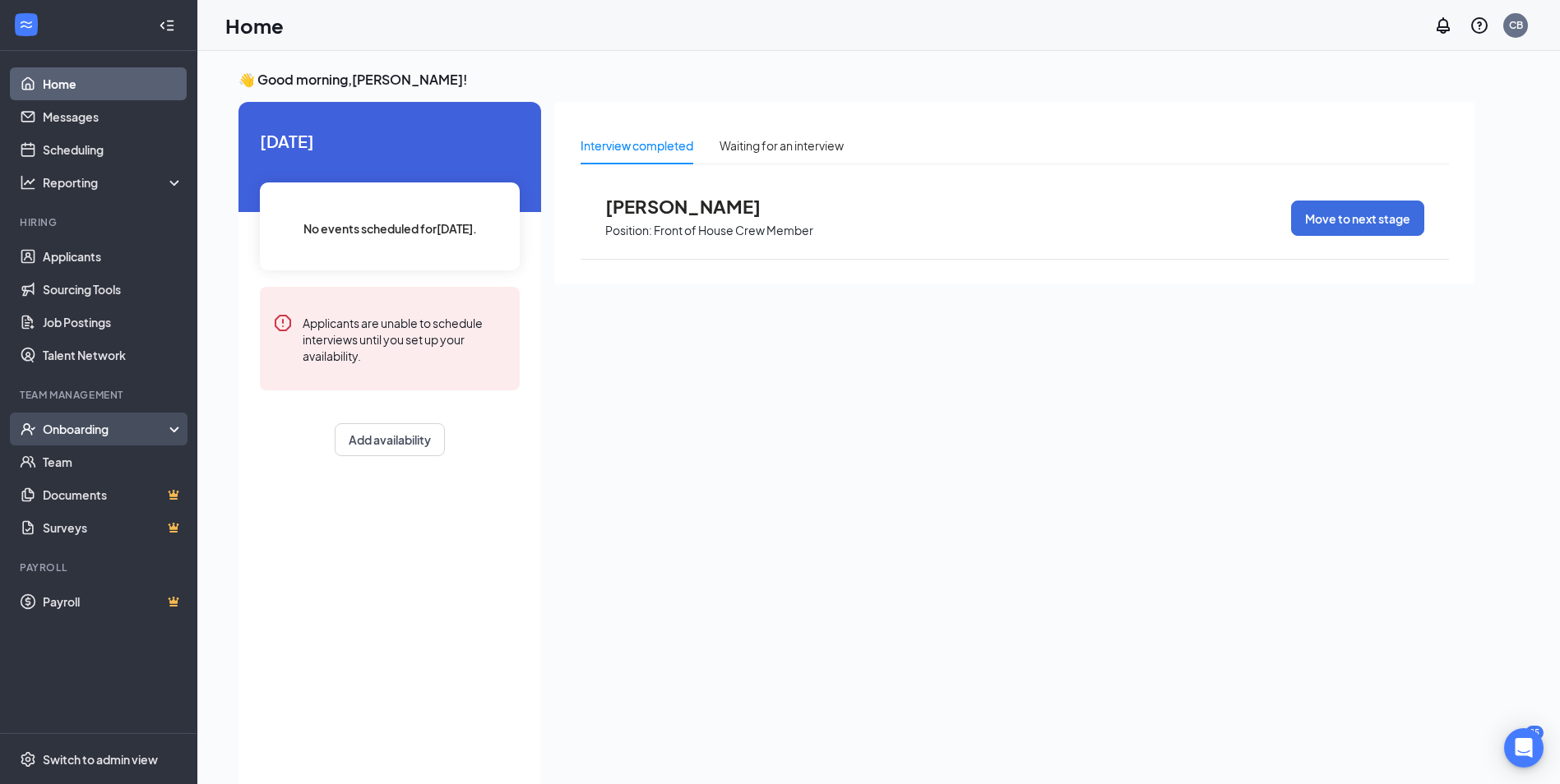
click at [99, 427] on div "Onboarding" at bounding box center [105, 429] width 126 height 17
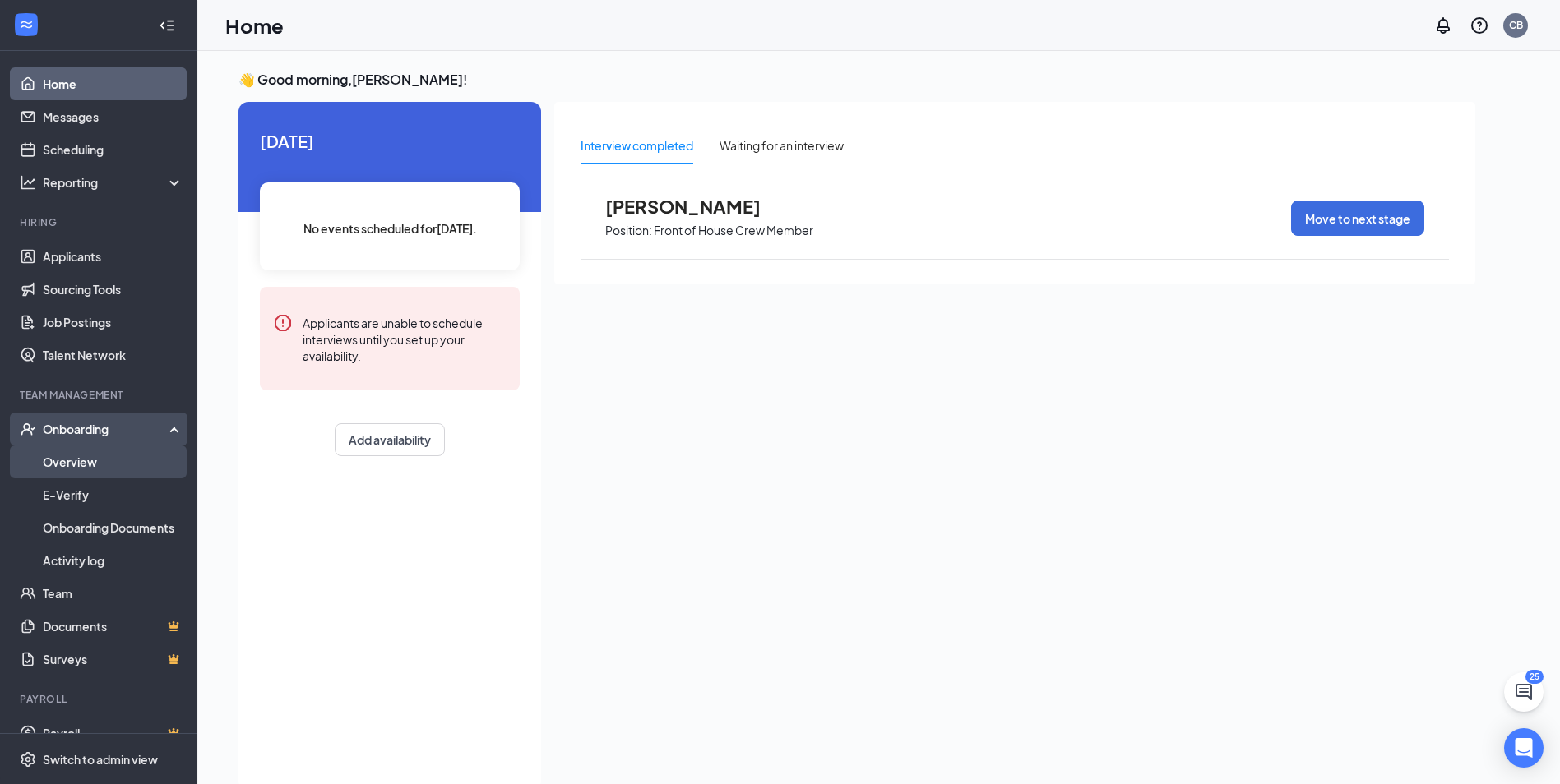
click at [87, 464] on link "Overview" at bounding box center [112, 462] width 140 height 33
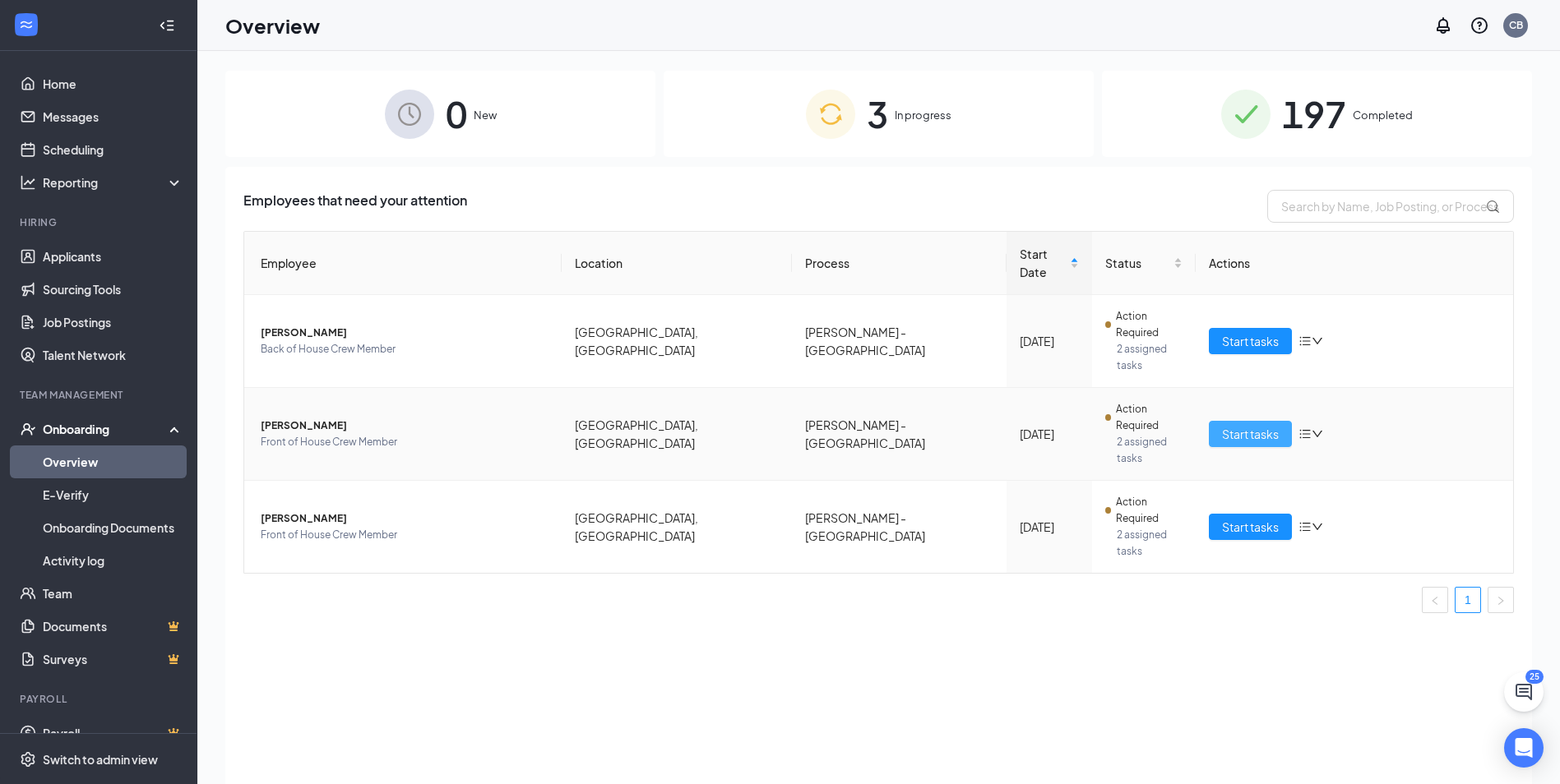
click at [1249, 425] on span "Start tasks" at bounding box center [1250, 434] width 57 height 18
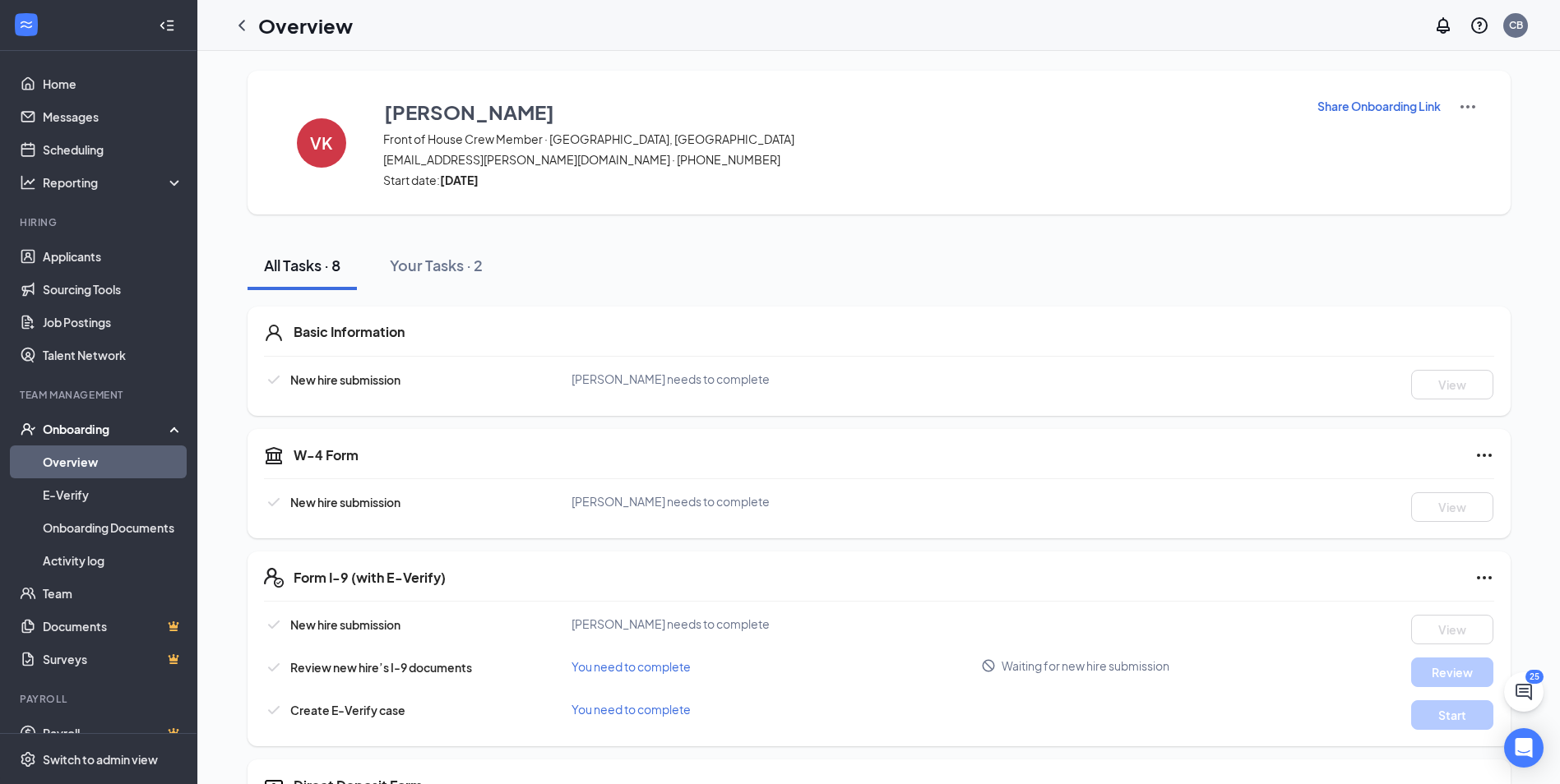
click at [43, 472] on link "Overview" at bounding box center [112, 462] width 140 height 33
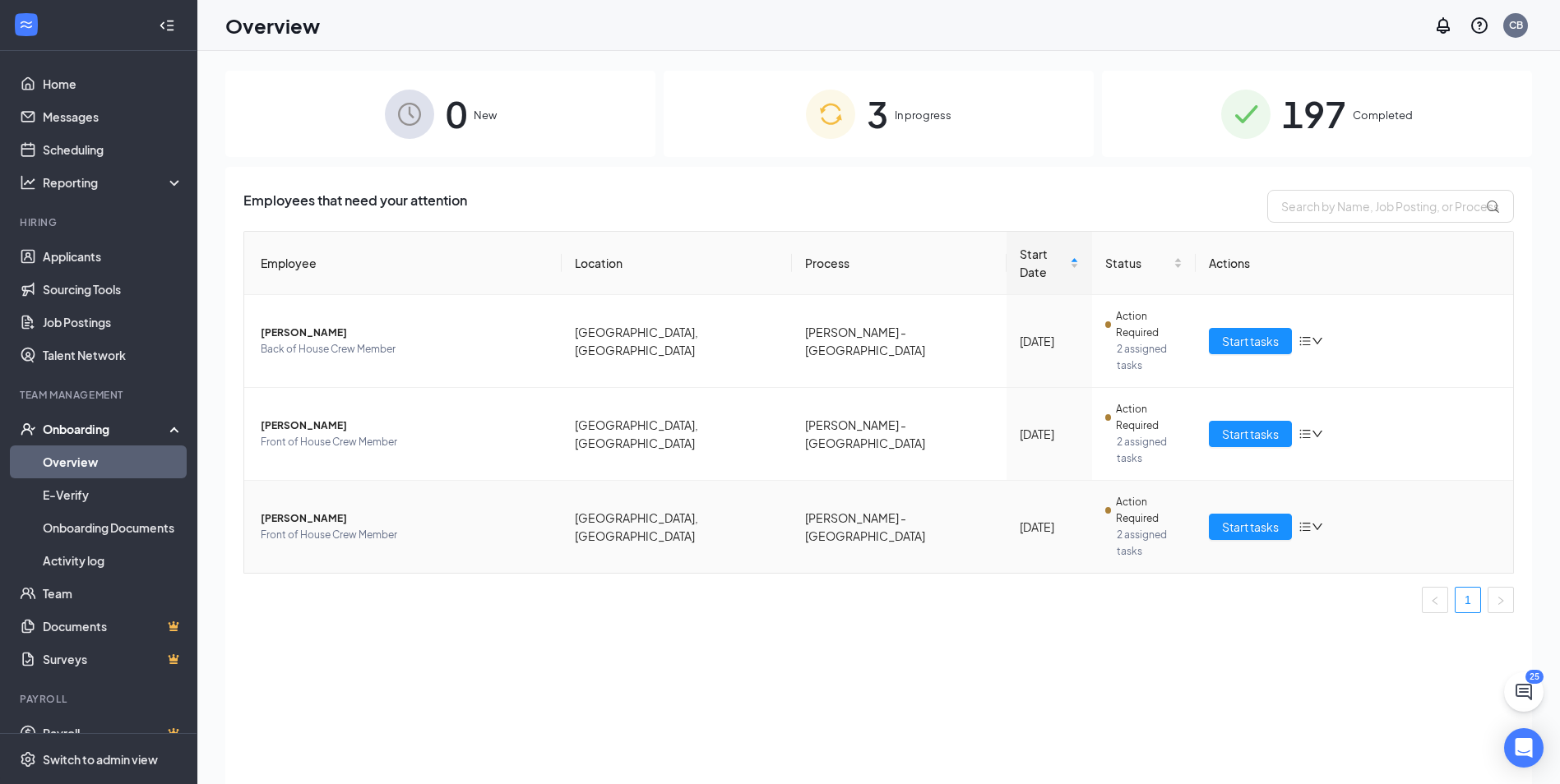
click at [275, 510] on span "[PERSON_NAME]" at bounding box center [404, 518] width 288 height 17
